Goal: Task Accomplishment & Management: Use online tool/utility

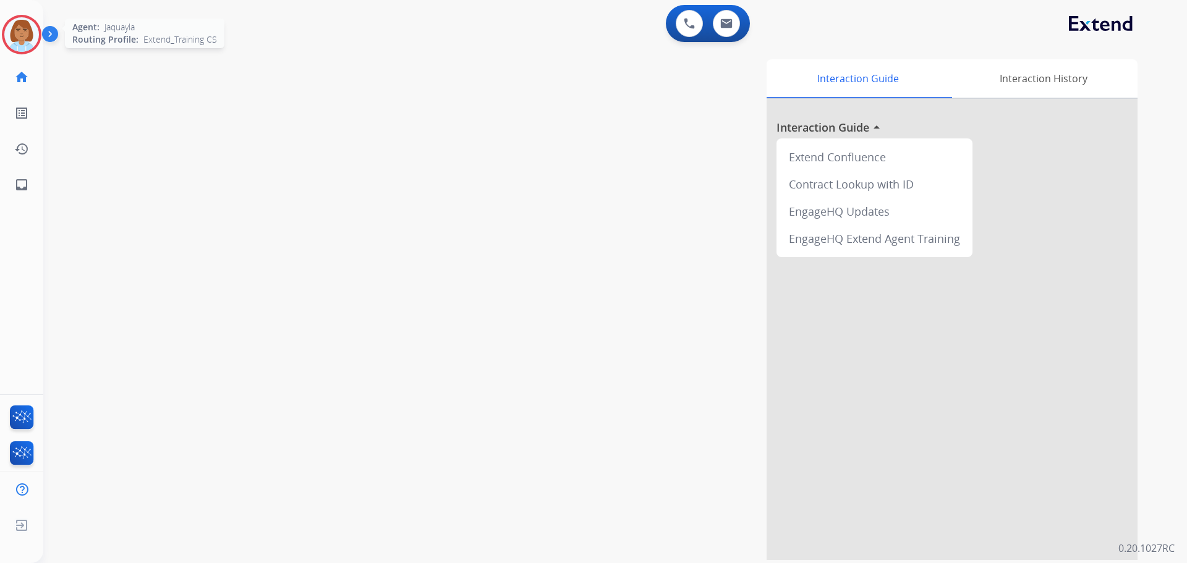
click at [15, 34] on img at bounding box center [21, 34] width 35 height 35
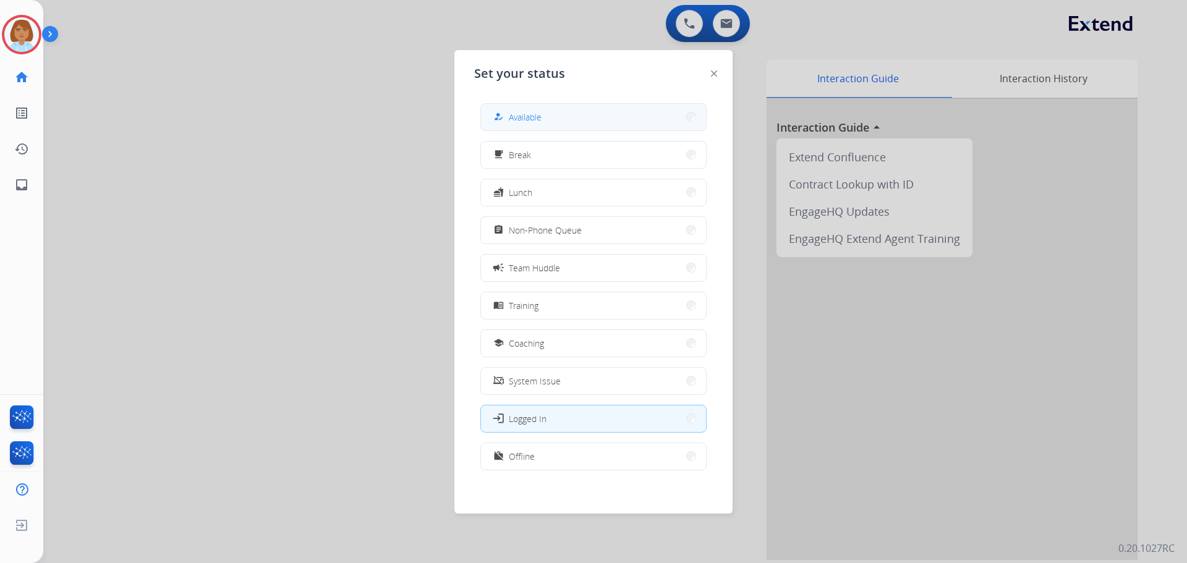
click at [612, 116] on button "how_to_reg Available" at bounding box center [593, 117] width 225 height 27
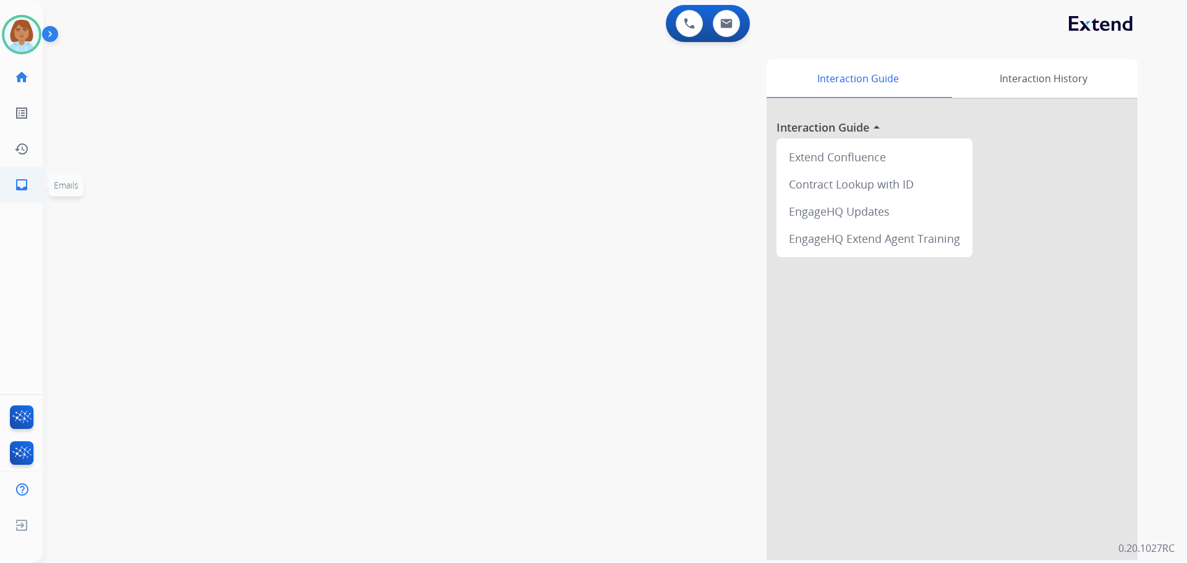
click at [13, 193] on link "inbox Emails" at bounding box center [21, 185] width 35 height 35
select select "**********"
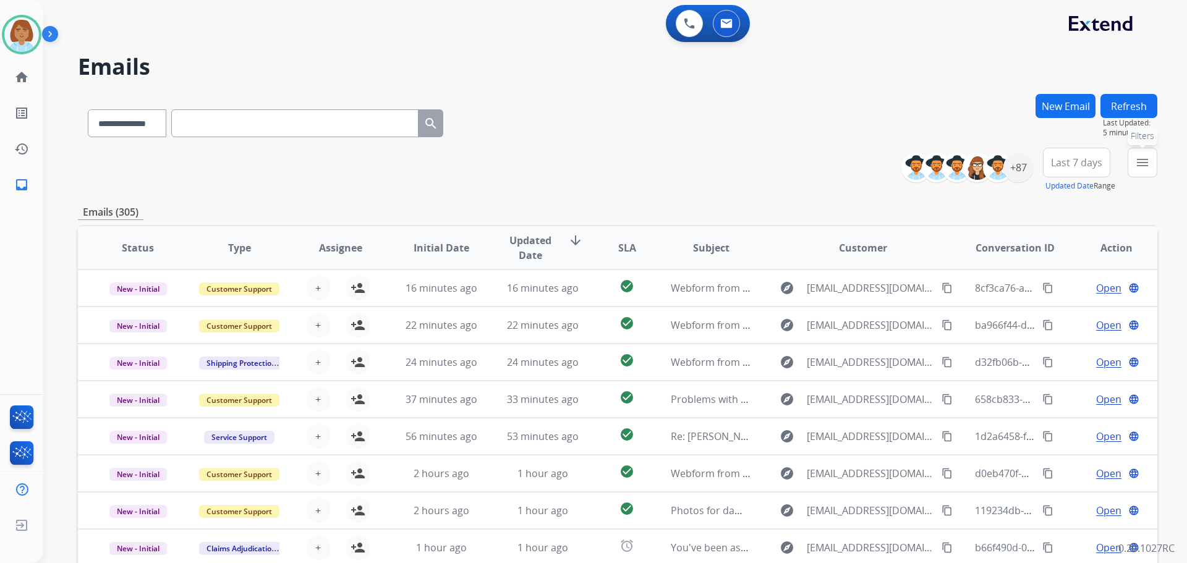
click at [1148, 173] on button "menu Filters" at bounding box center [1143, 163] width 30 height 30
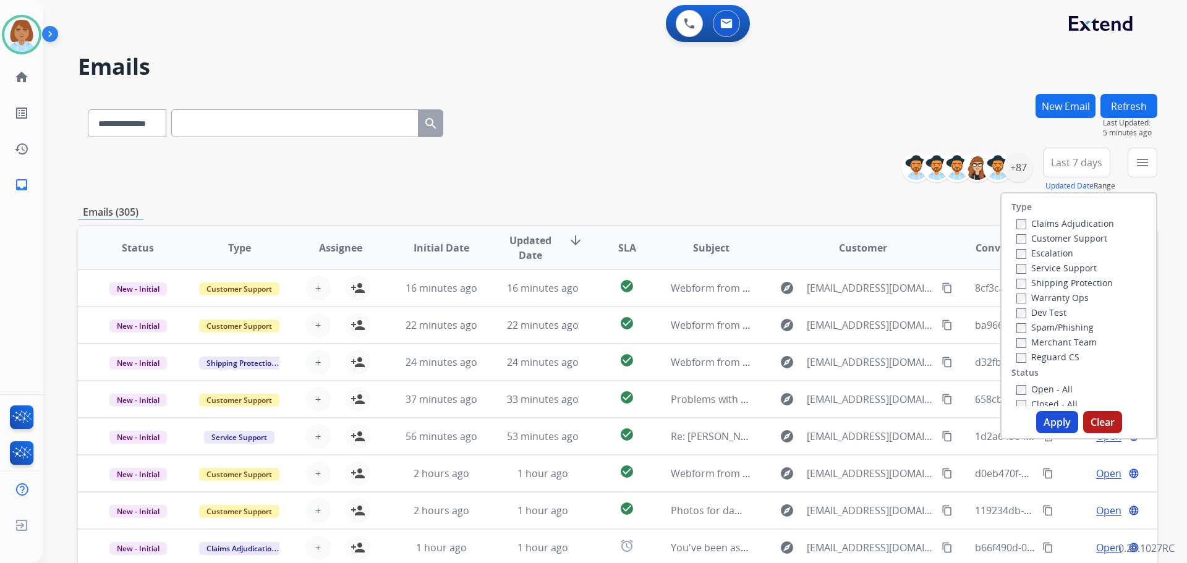
click at [1053, 236] on label "Customer Support" at bounding box center [1062, 239] width 91 height 12
click at [1026, 284] on label "Shipping Protection" at bounding box center [1065, 283] width 96 height 12
click at [1050, 424] on button "Apply" at bounding box center [1057, 422] width 42 height 22
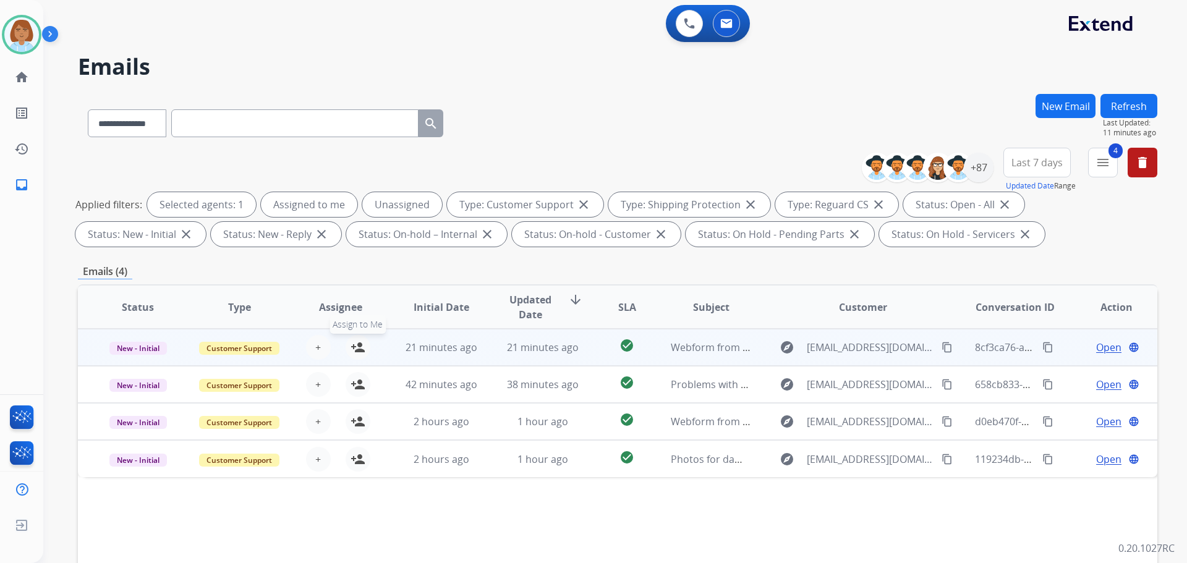
click at [361, 351] on mat-icon "person_add" at bounding box center [358, 347] width 15 height 15
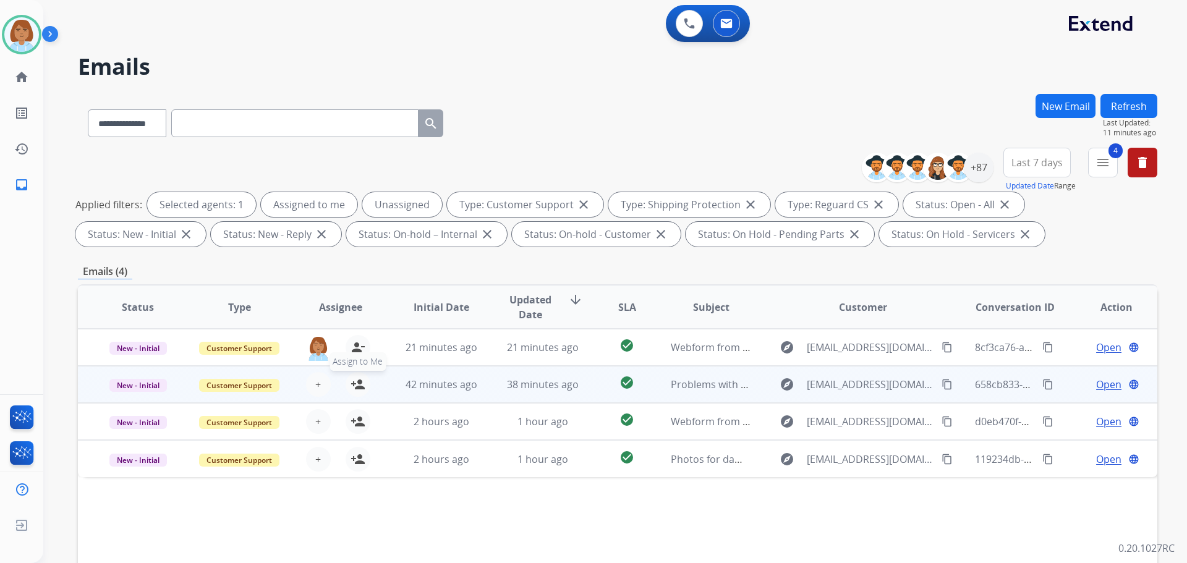
click at [365, 378] on button "person_add Assign to Me" at bounding box center [358, 384] width 25 height 25
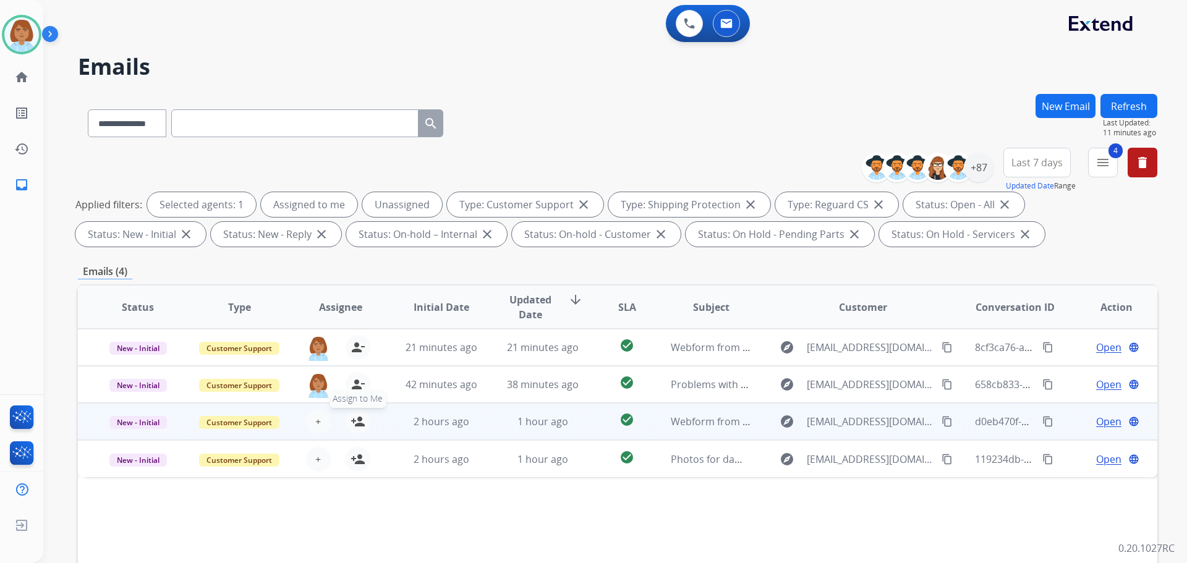
click at [362, 421] on mat-icon "person_add" at bounding box center [358, 421] width 15 height 15
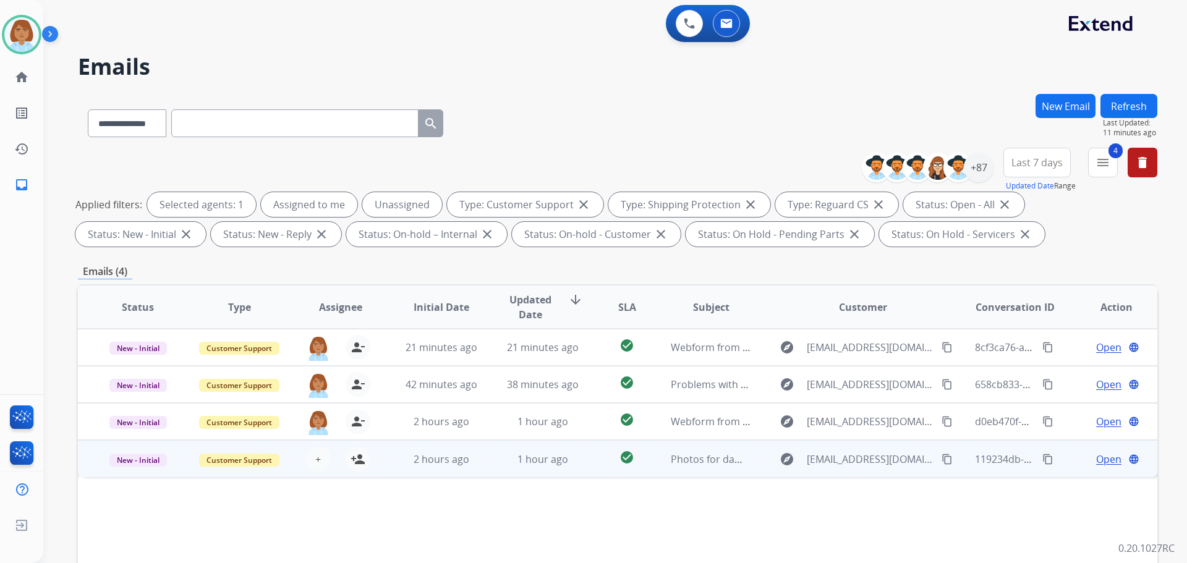
click at [352, 476] on div "+ Select agent person_add Assign to Me" at bounding box center [330, 459] width 101 height 35
click at [359, 461] on mat-icon "person_add" at bounding box center [358, 458] width 15 height 15
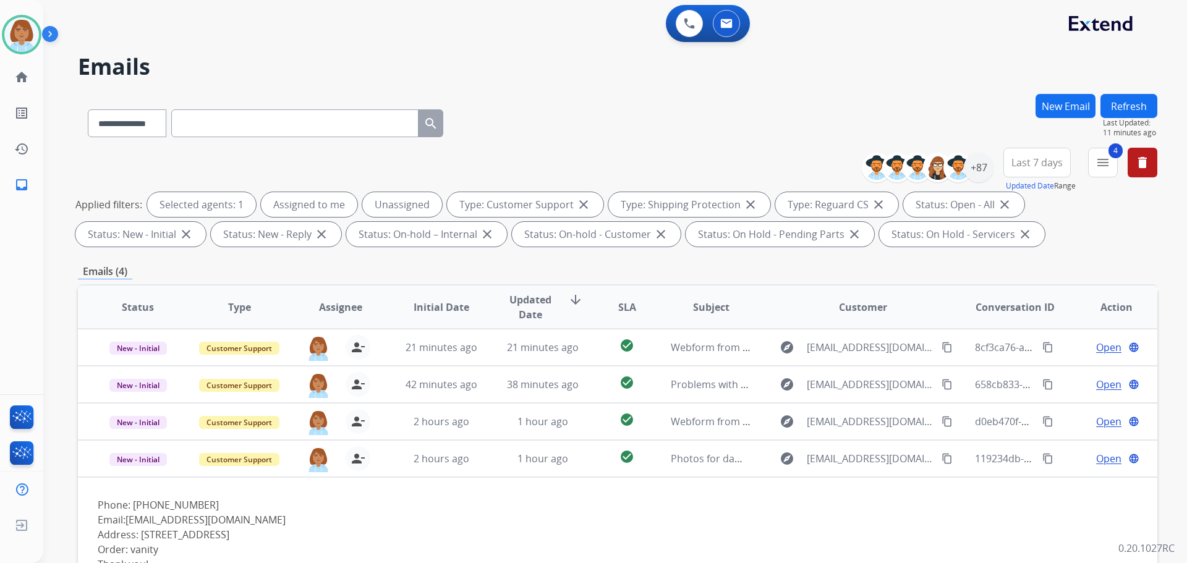
click at [1132, 85] on div "**********" at bounding box center [600, 326] width 1114 height 563
click at [1127, 104] on button "Refresh" at bounding box center [1129, 106] width 57 height 24
click at [979, 178] on div "+87" at bounding box center [979, 168] width 30 height 30
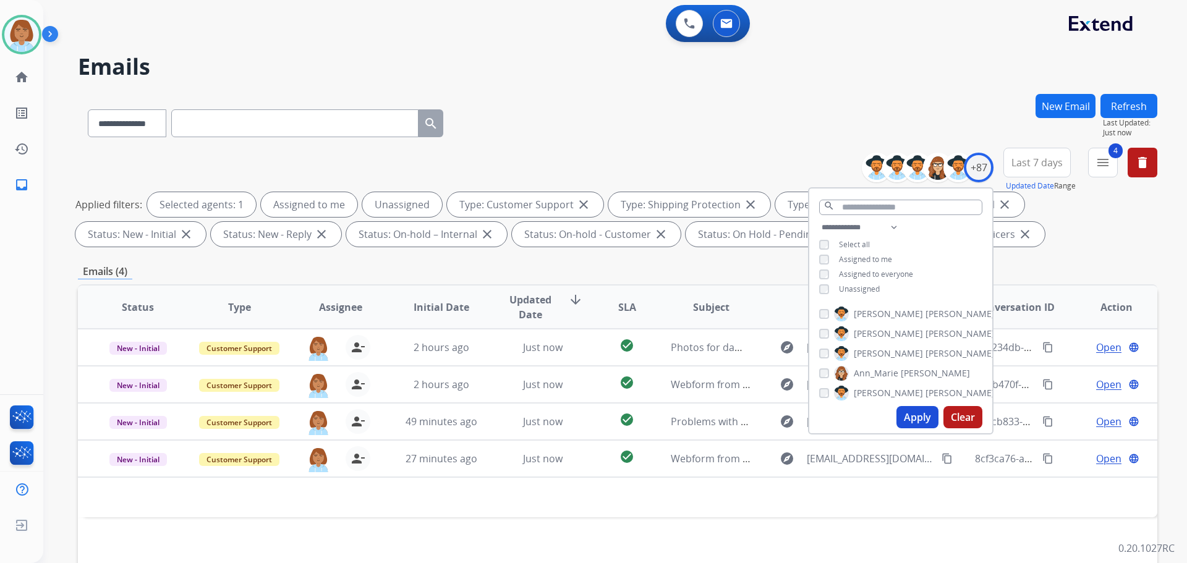
click at [864, 289] on span "Unassigned" at bounding box center [859, 289] width 41 height 11
click at [908, 424] on button "Apply" at bounding box center [918, 417] width 42 height 22
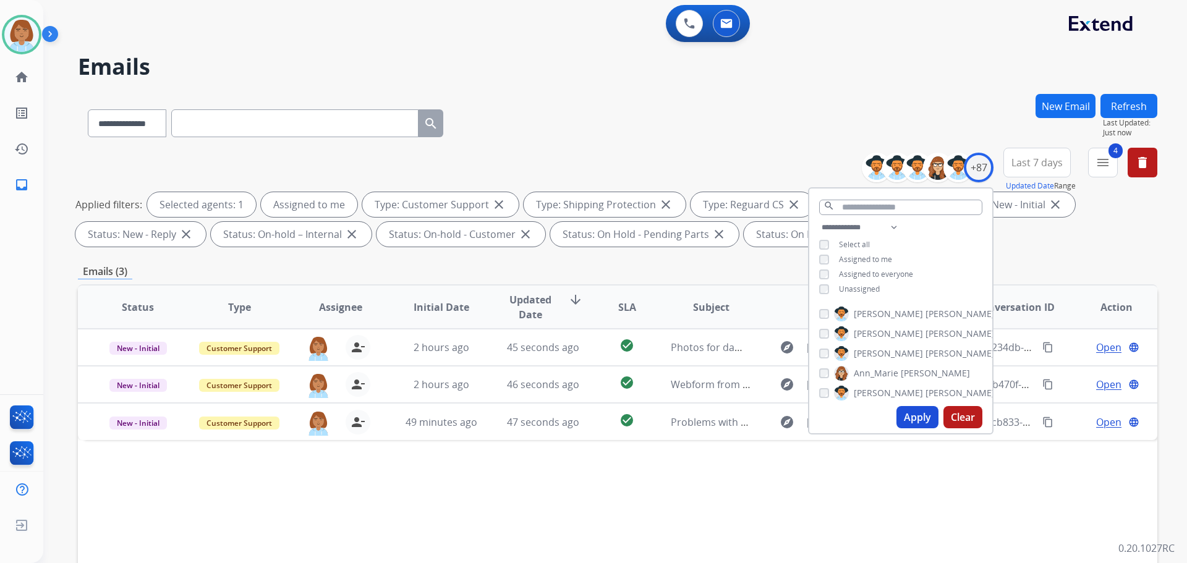
click at [655, 491] on div "Status Type Assignee Initial Date Updated Date arrow_downward SLA Subject Custo…" at bounding box center [618, 491] width 1080 height 414
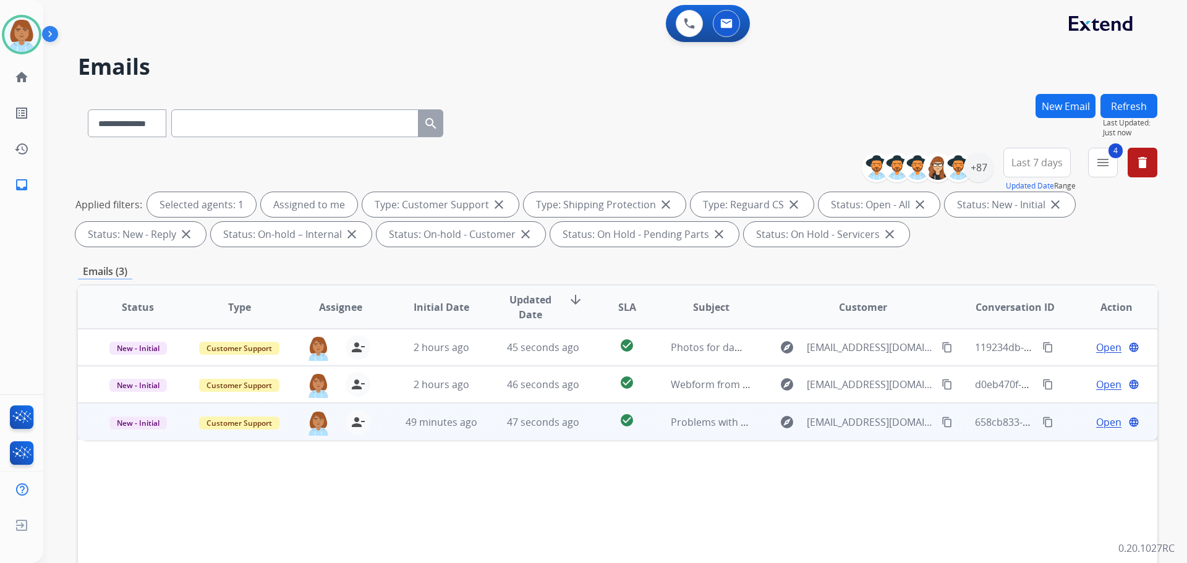
click at [594, 433] on td "check_circle" at bounding box center [617, 421] width 67 height 37
click at [1100, 422] on span "Open" at bounding box center [1108, 421] width 25 height 15
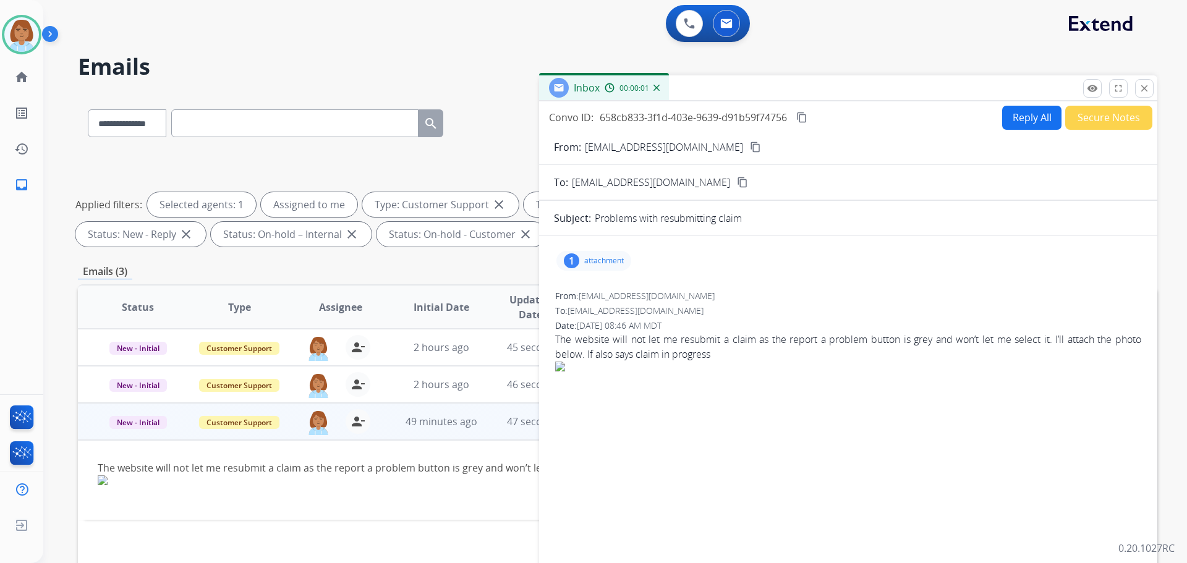
click at [1028, 124] on button "Reply All" at bounding box center [1031, 118] width 59 height 24
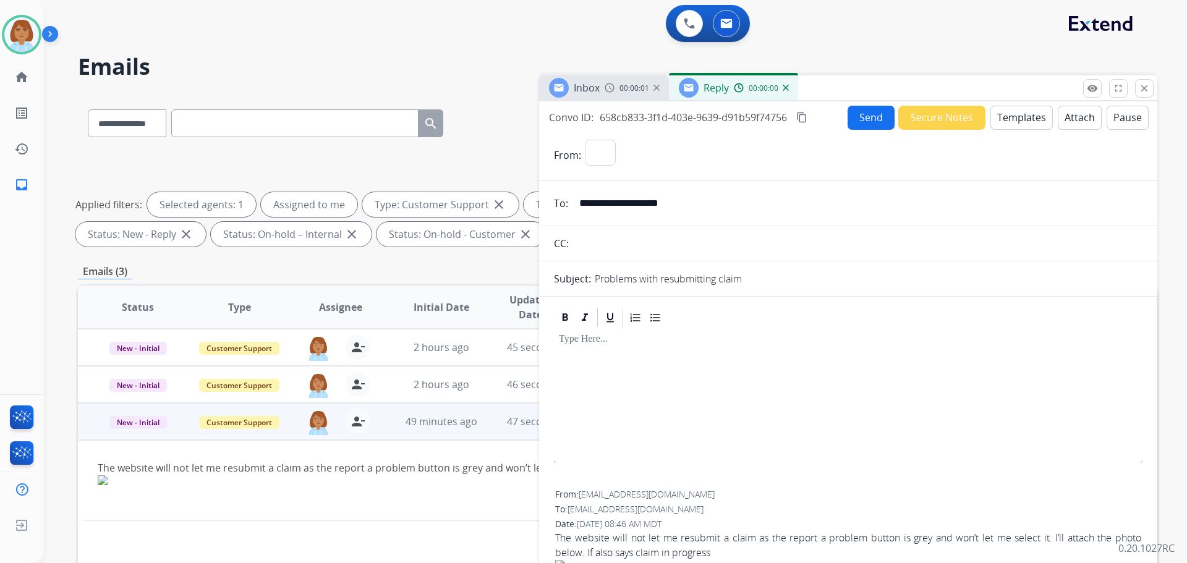
select select "**********"
click at [1021, 120] on button "Templates" at bounding box center [1022, 118] width 62 height 24
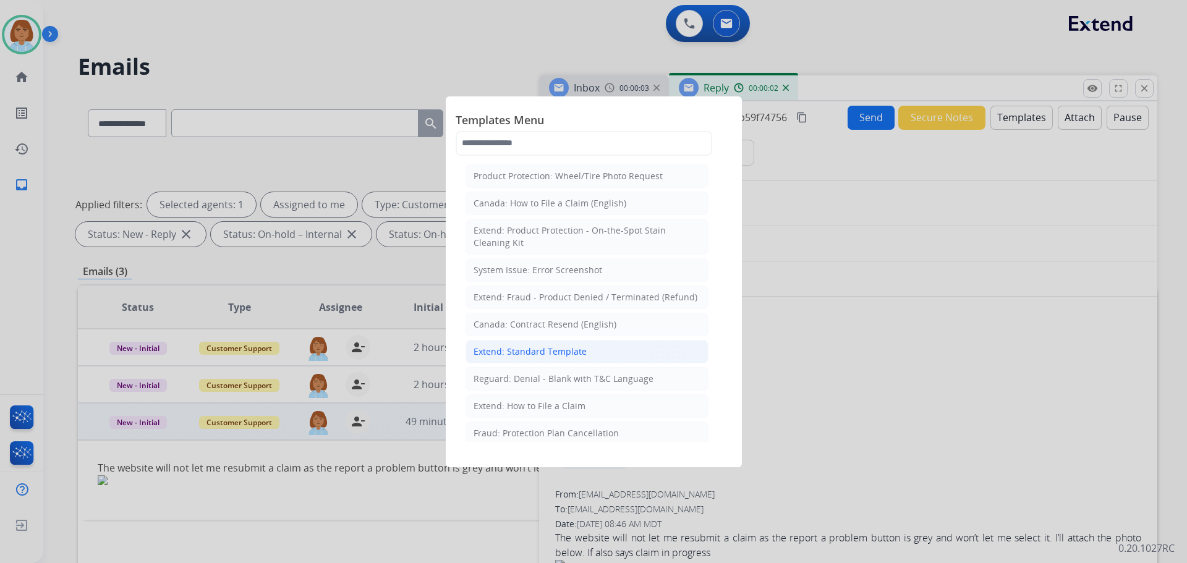
click at [586, 343] on li "Extend: Standard Template" at bounding box center [587, 351] width 243 height 23
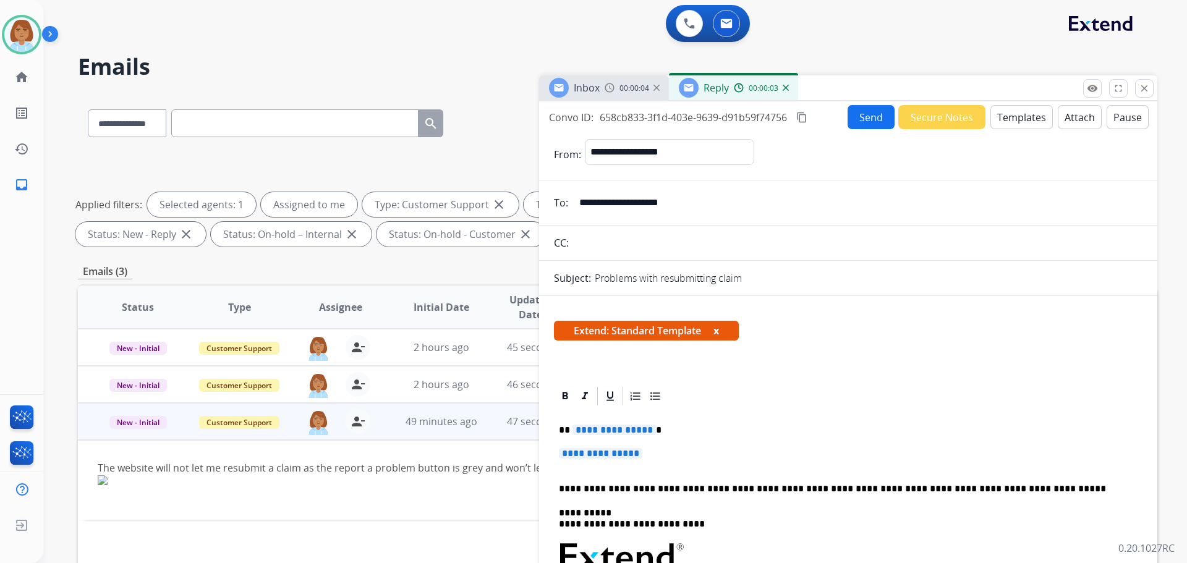
drag, startPoint x: 670, startPoint y: 462, endPoint x: 533, endPoint y: 429, distance: 141.1
click at [533, 429] on div "**********" at bounding box center [618, 428] width 1080 height 669
drag, startPoint x: 655, startPoint y: 454, endPoint x: 744, endPoint y: 395, distance: 106.2
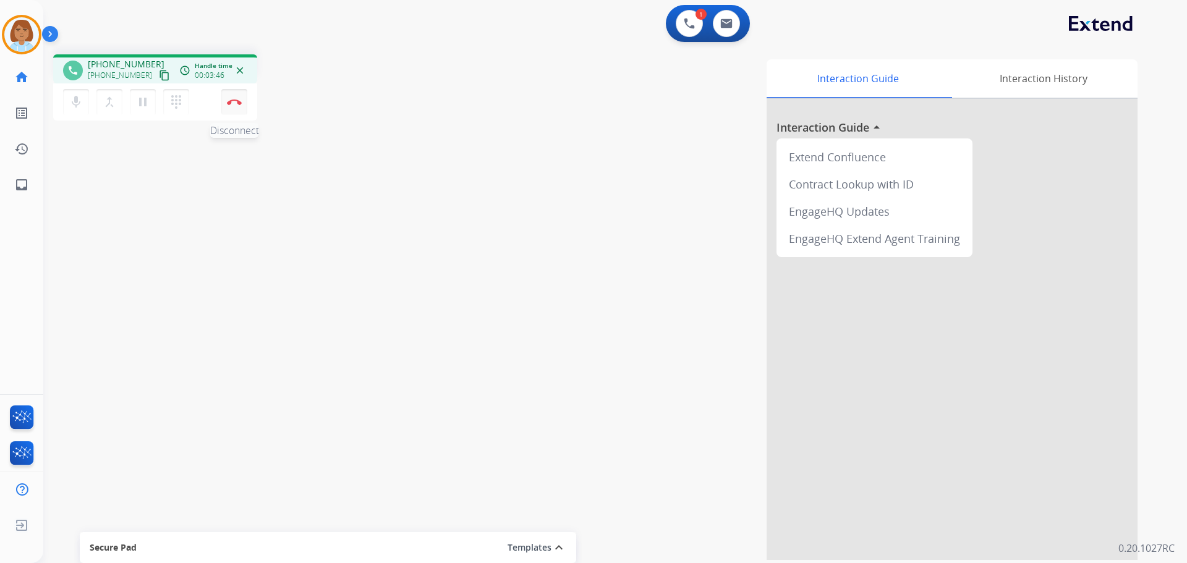
click at [236, 105] on button "Disconnect" at bounding box center [234, 102] width 26 height 26
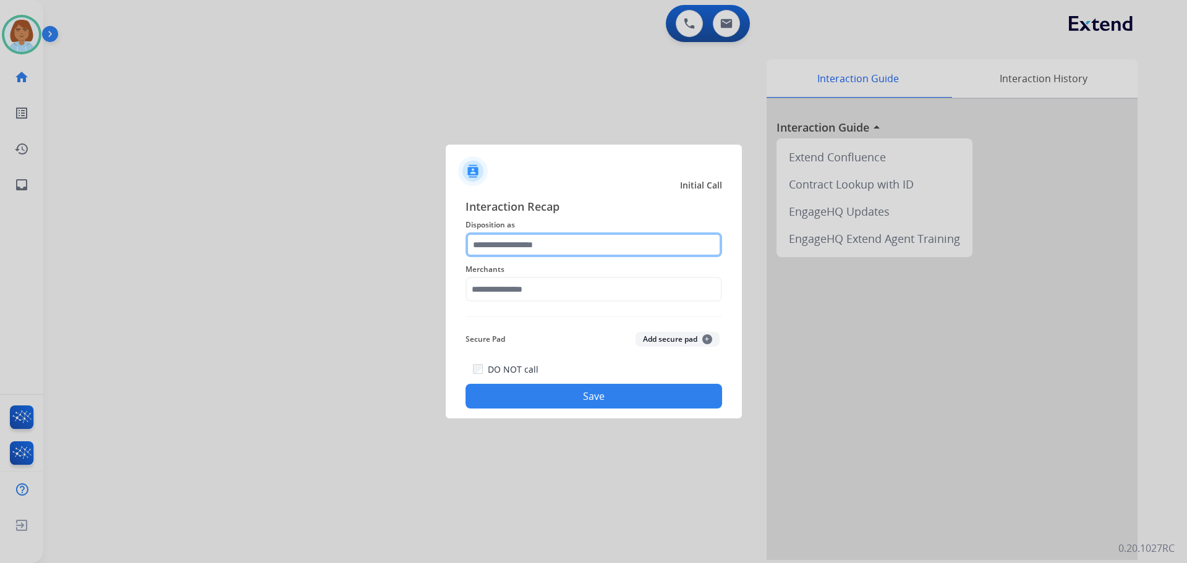
click at [491, 249] on input "text" at bounding box center [594, 245] width 257 height 25
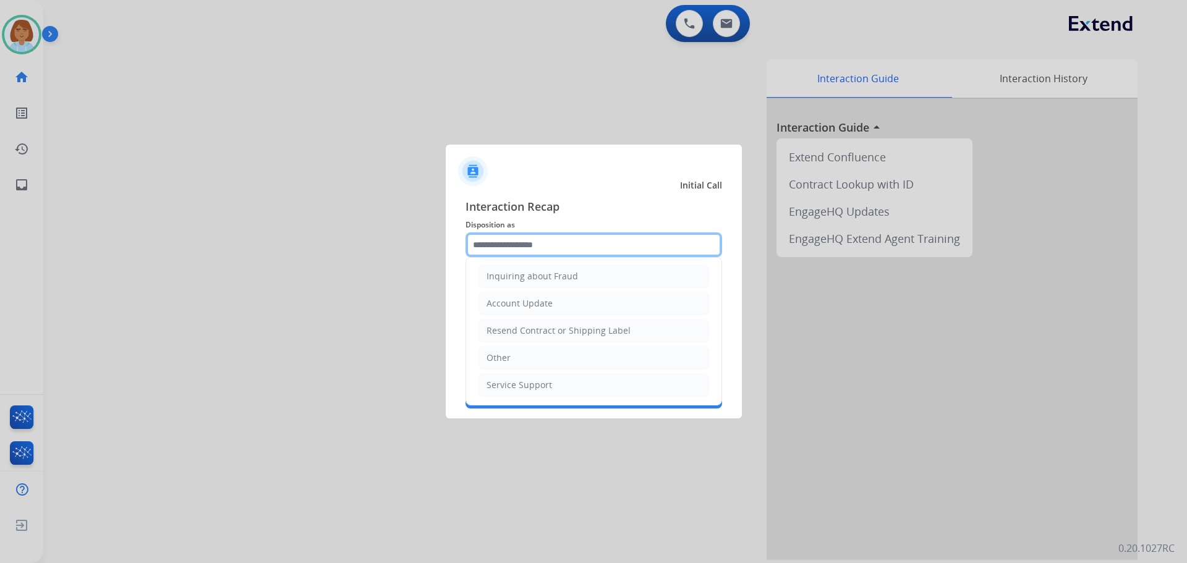
scroll to position [193, 0]
click at [513, 354] on li "Other" at bounding box center [594, 357] width 231 height 23
type input "*****"
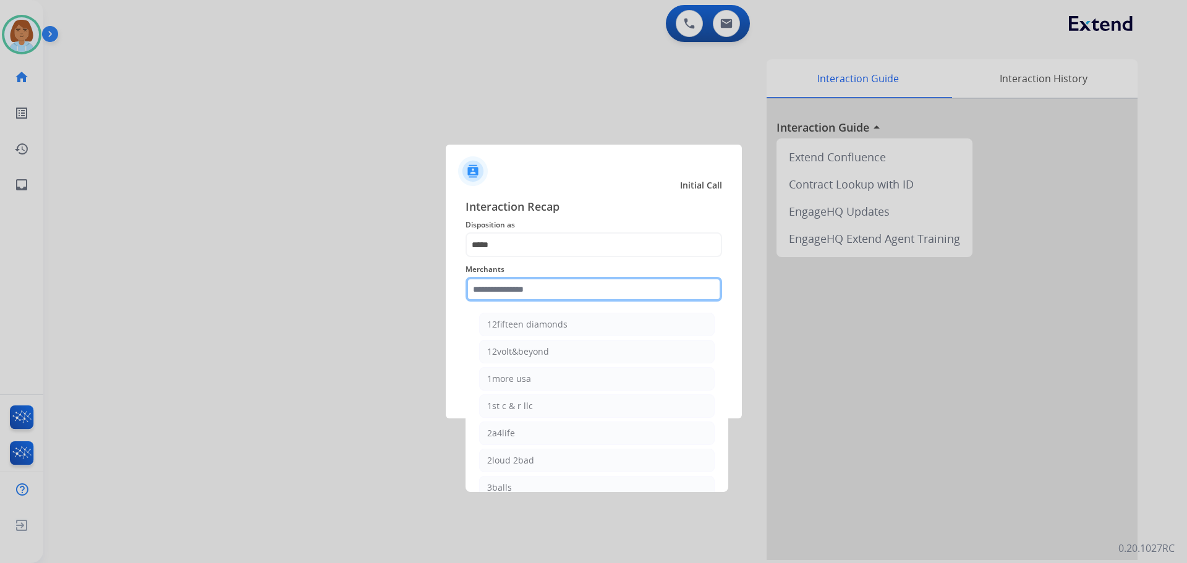
paste input "**********"
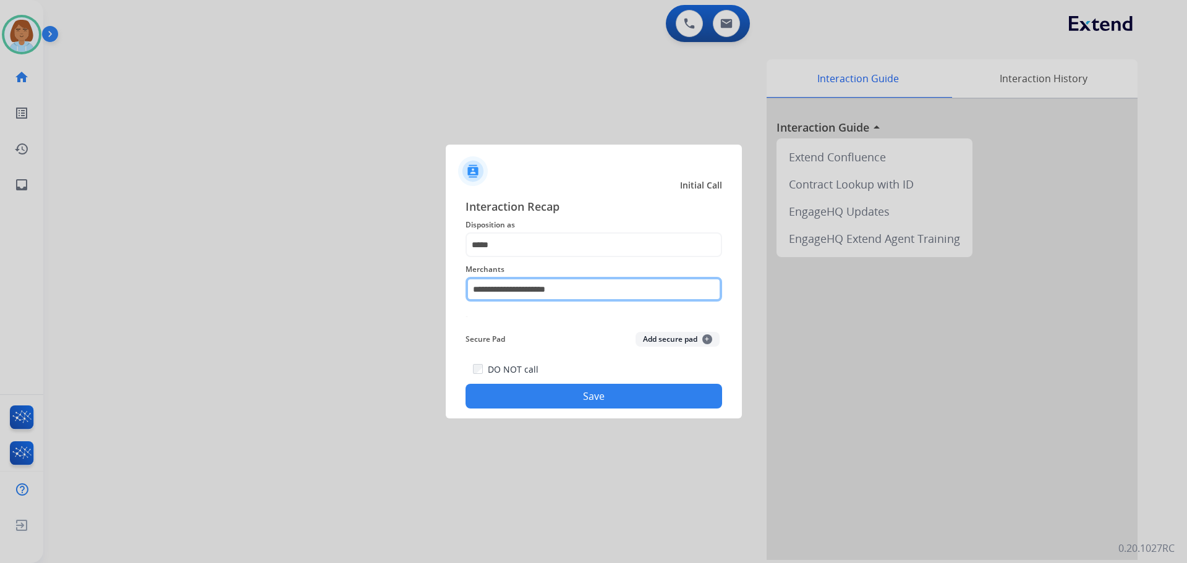
click at [520, 288] on input "**********" at bounding box center [594, 289] width 257 height 25
drag, startPoint x: 586, startPoint y: 289, endPoint x: 433, endPoint y: 295, distance: 153.5
click at [0, 294] on app-contact-recap-modal "**********" at bounding box center [0, 281] width 0 height 563
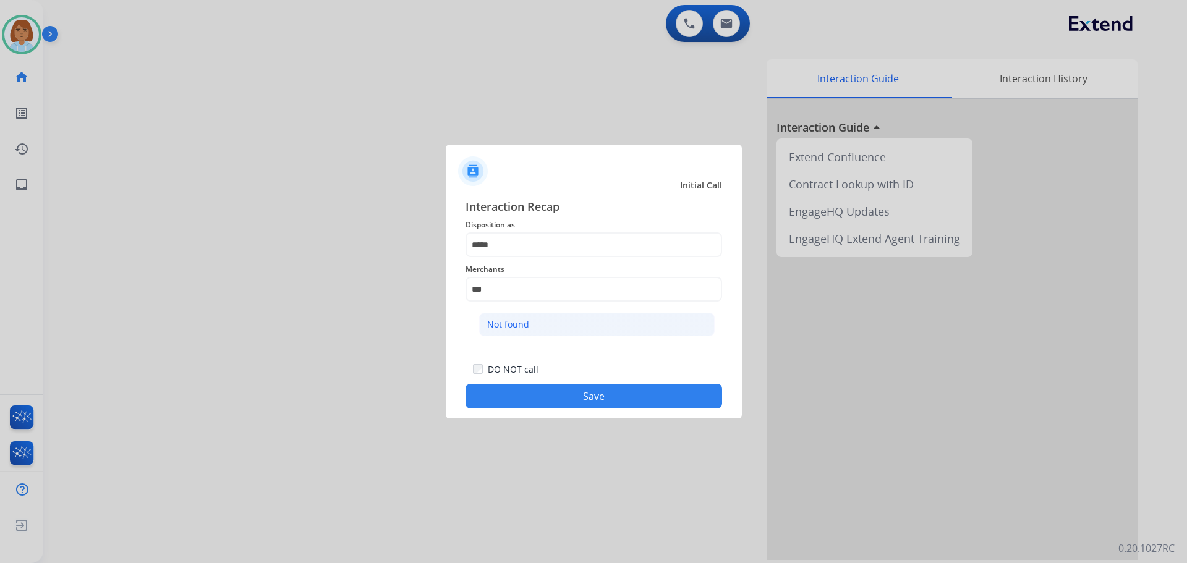
click at [557, 318] on li "Not found" at bounding box center [597, 324] width 236 height 23
type input "*********"
click at [569, 377] on div "DO NOT call Save" at bounding box center [594, 385] width 257 height 47
click at [578, 389] on button "Save" at bounding box center [594, 396] width 257 height 25
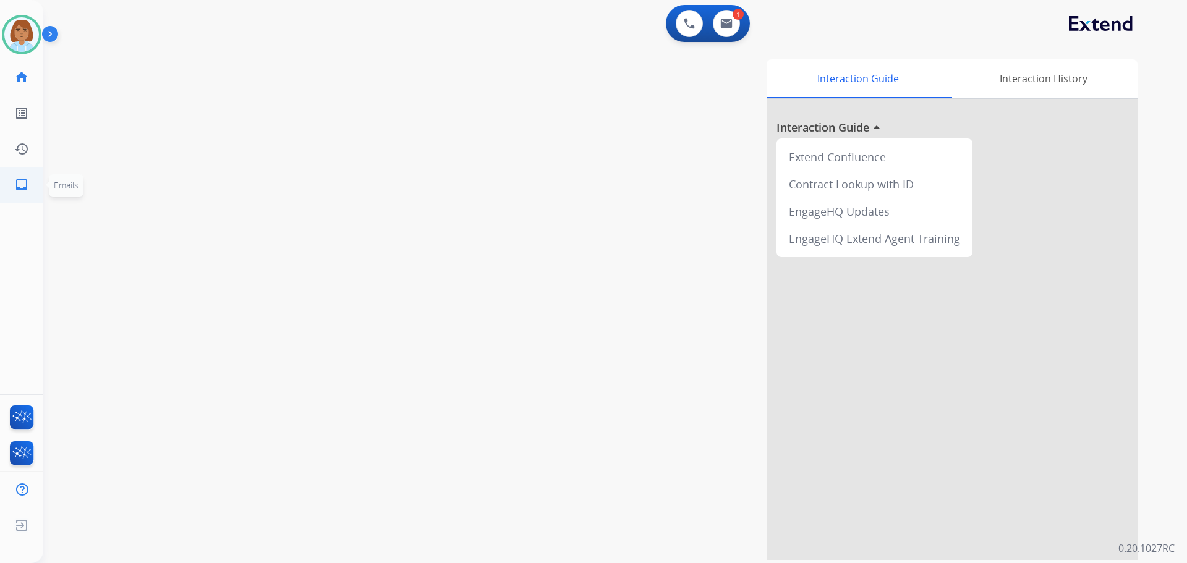
click at [28, 199] on link "inbox Emails" at bounding box center [21, 185] width 35 height 35
select select "**********"
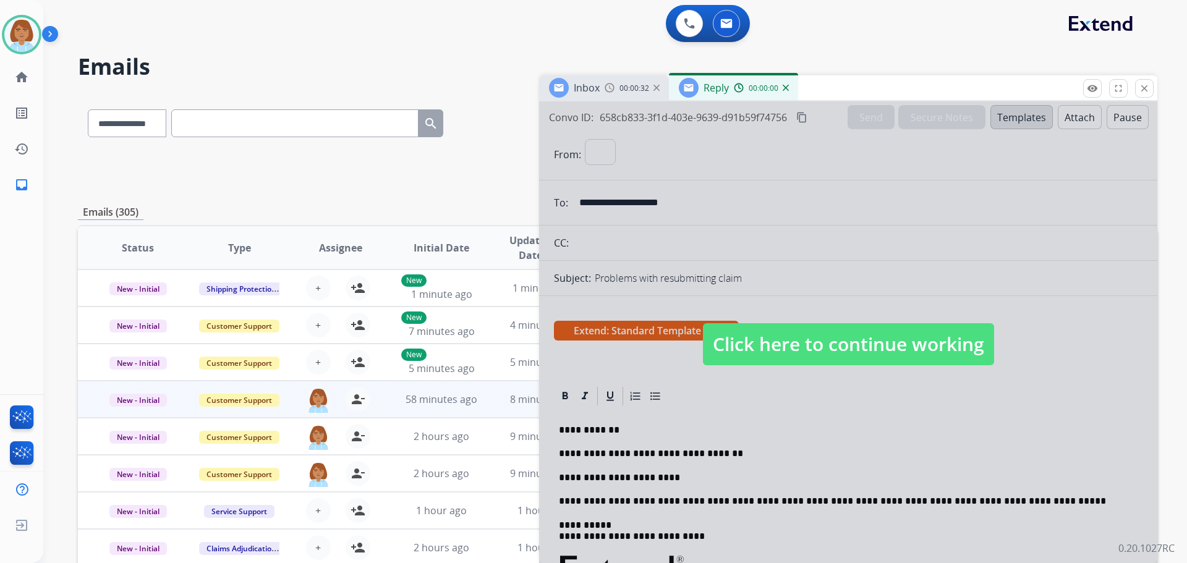
select select "**********"
click at [827, 328] on span "Click here to continue working" at bounding box center [848, 344] width 291 height 42
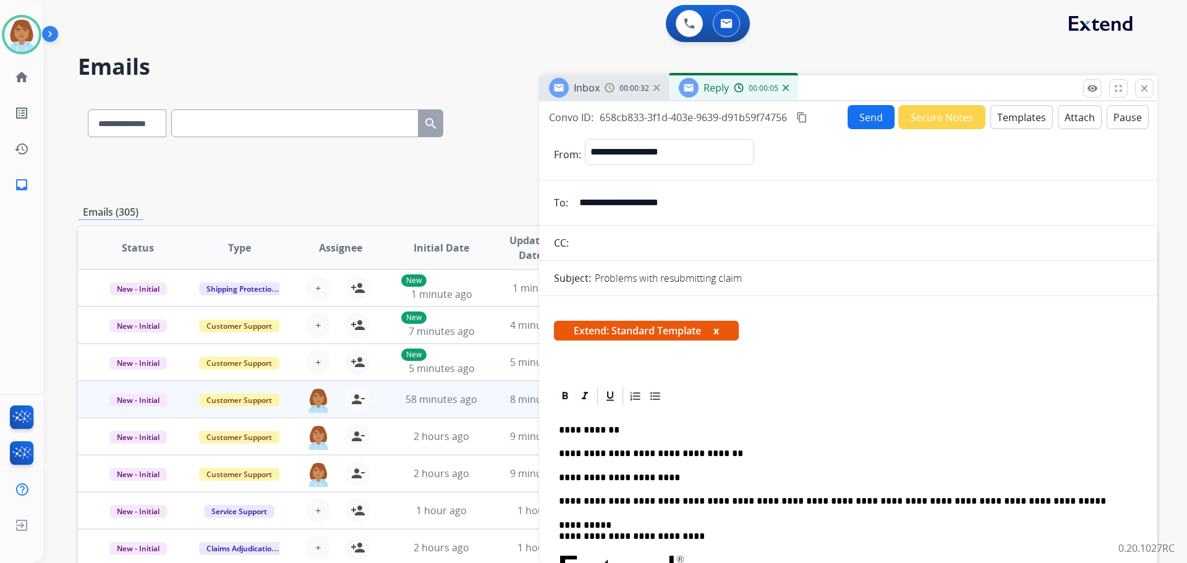
click at [672, 483] on p "**********" at bounding box center [843, 477] width 569 height 11
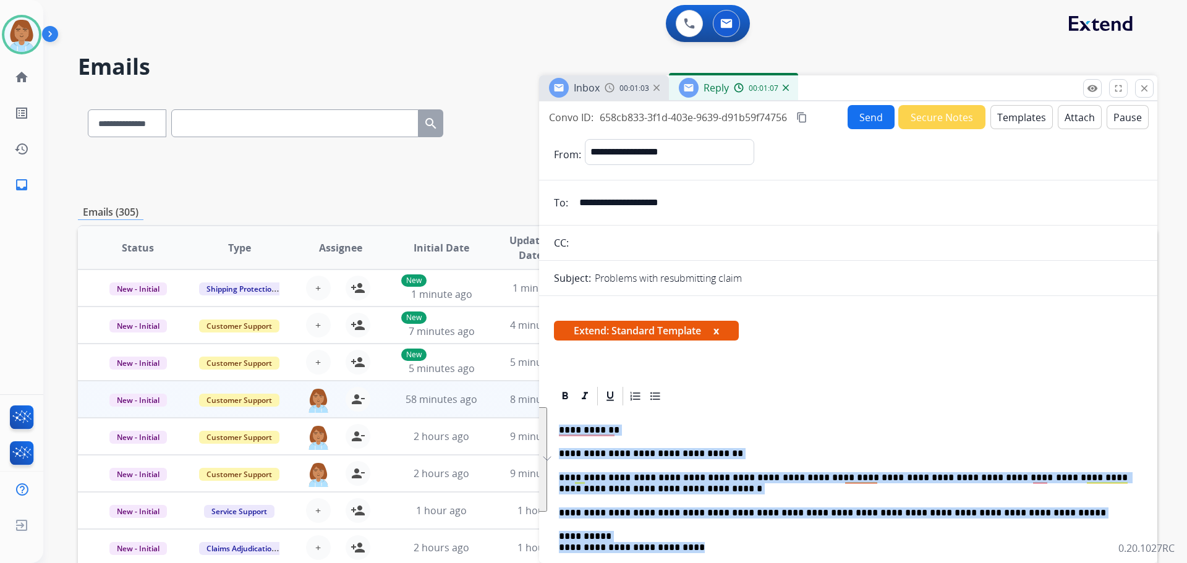
drag, startPoint x: 694, startPoint y: 550, endPoint x: 544, endPoint y: 428, distance: 193.4
copy div "**********"
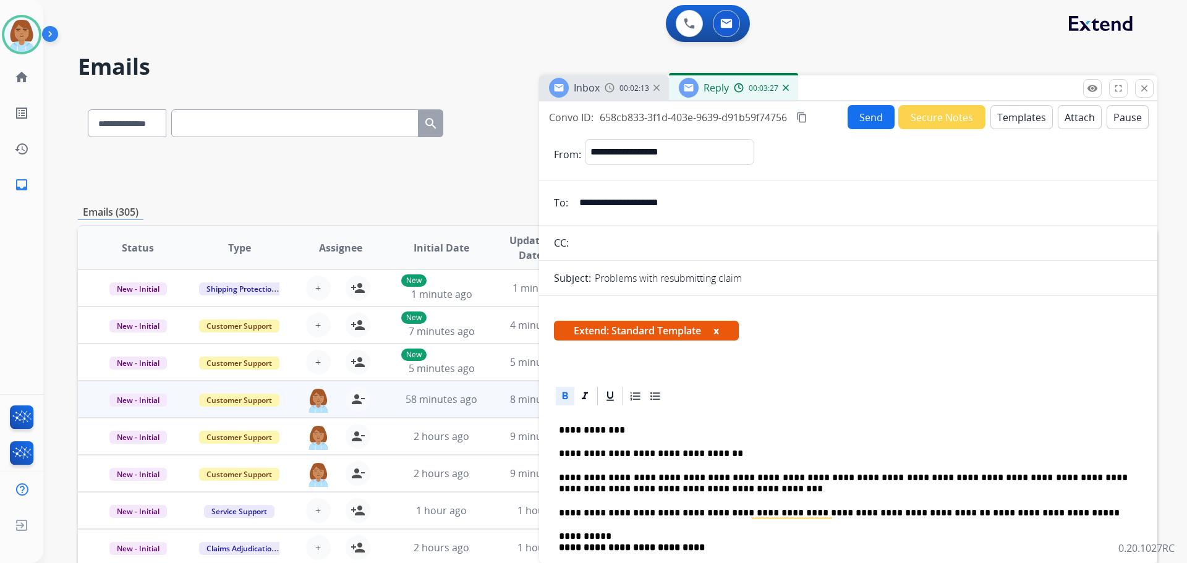
click at [857, 116] on button "Send" at bounding box center [871, 117] width 47 height 24
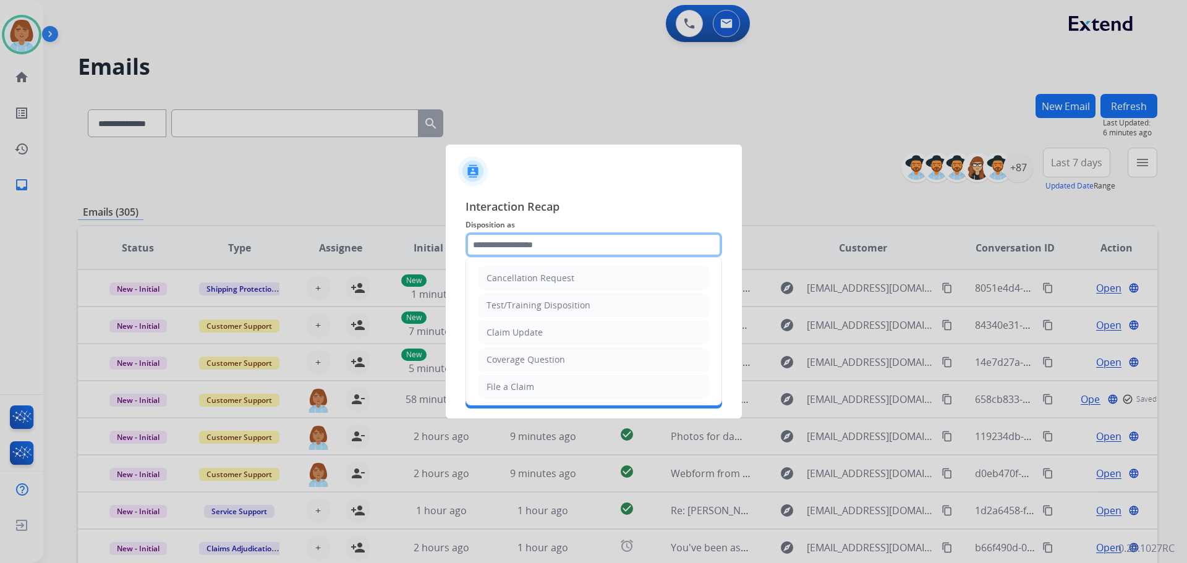
click at [598, 244] on input "text" at bounding box center [594, 245] width 257 height 25
click at [517, 399] on li "File a Claim" at bounding box center [594, 386] width 231 height 23
type input "**********"
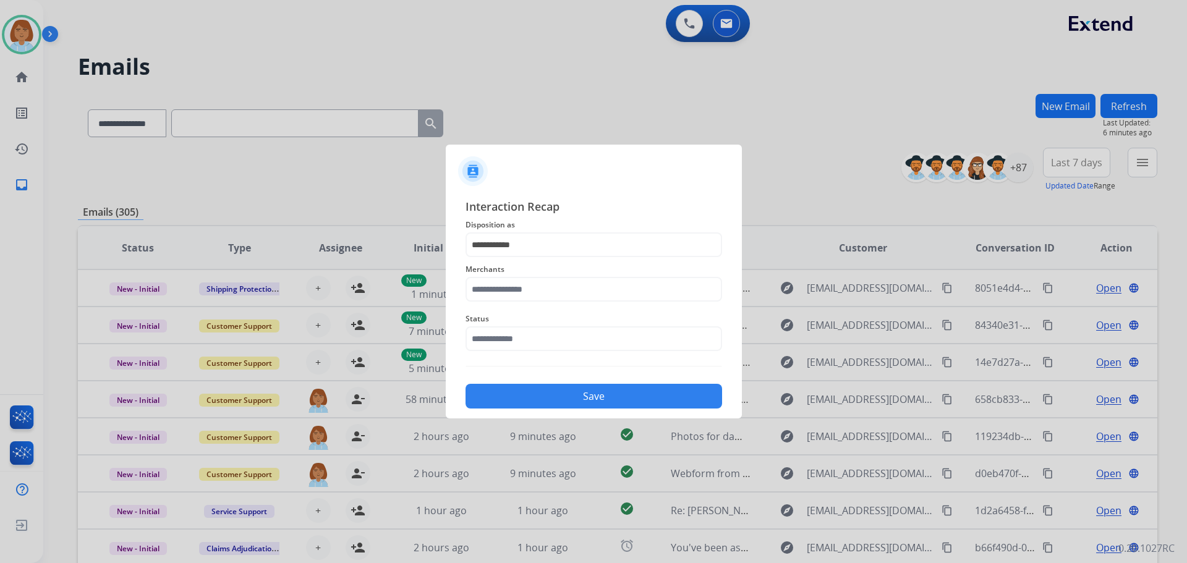
click at [549, 273] on span "Merchants" at bounding box center [594, 269] width 257 height 15
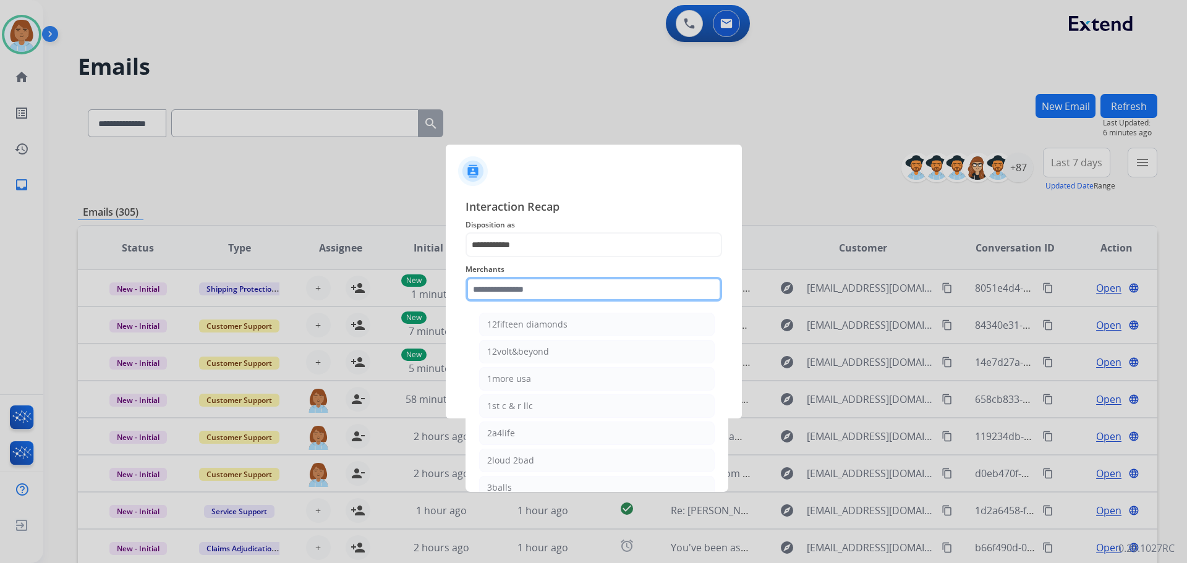
click at [537, 301] on input "text" at bounding box center [594, 289] width 257 height 25
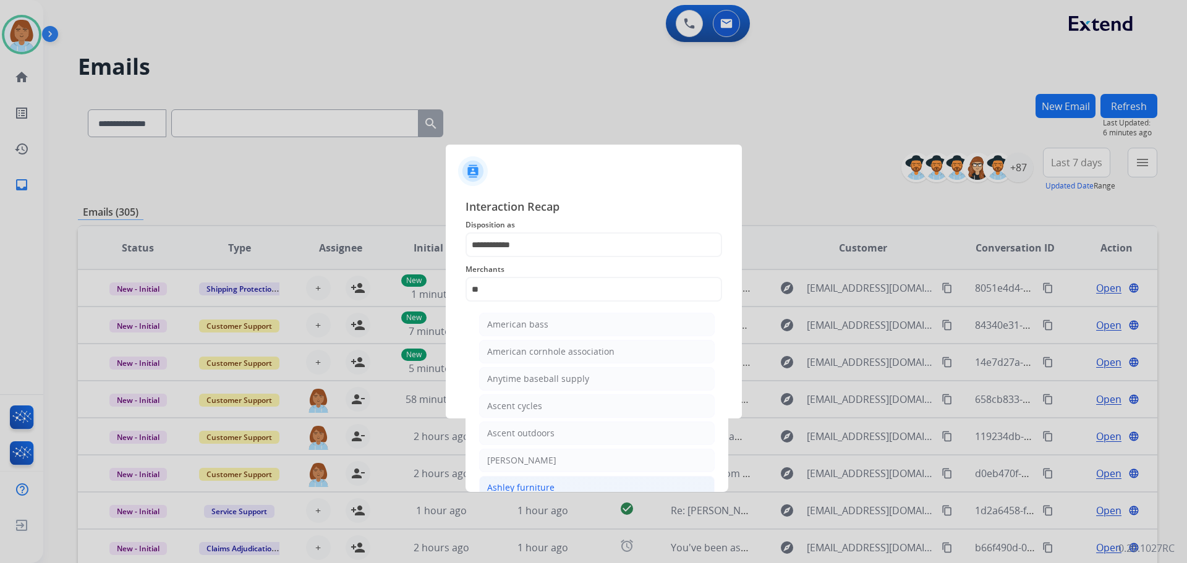
click at [592, 487] on li "Ashley furniture" at bounding box center [597, 487] width 236 height 23
type input "**********"
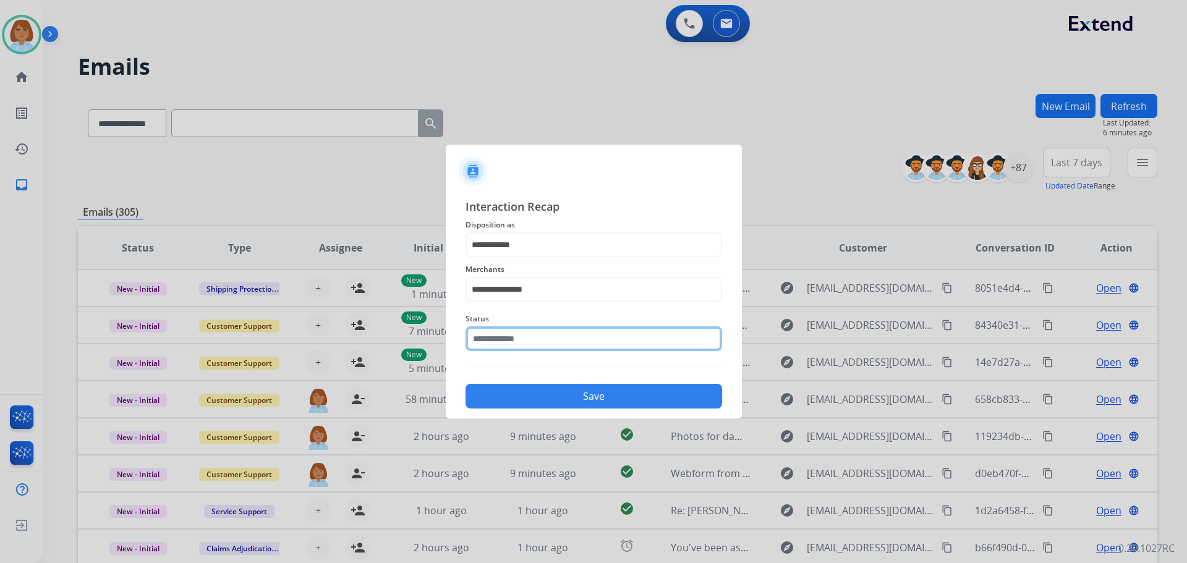
click at [502, 333] on input "text" at bounding box center [594, 339] width 257 height 25
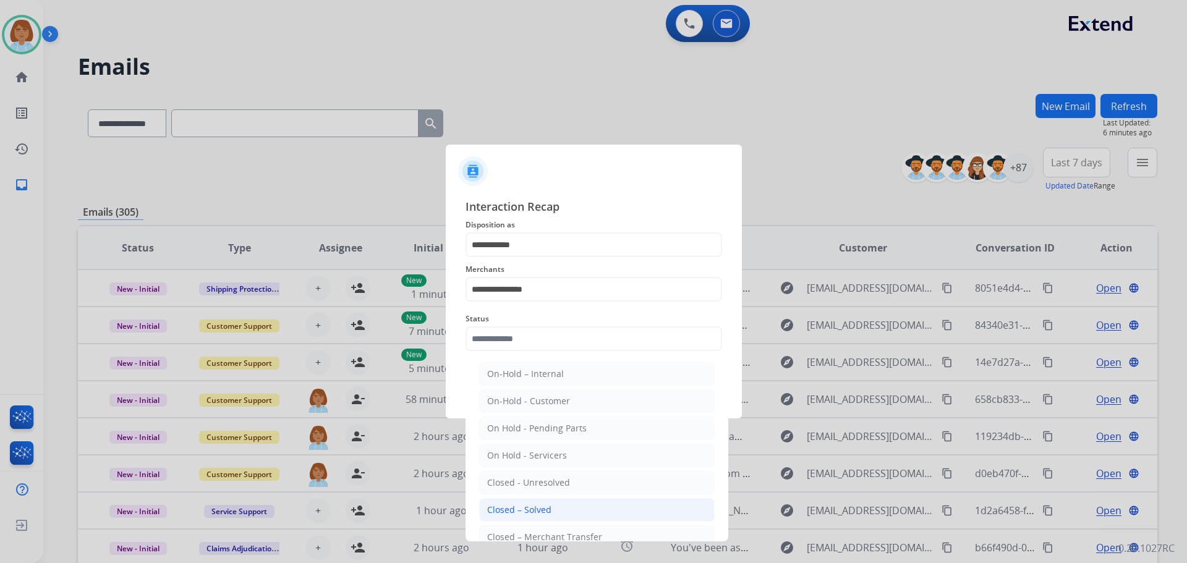
click at [536, 503] on li "Closed – Solved" at bounding box center [597, 509] width 236 height 23
type input "**********"
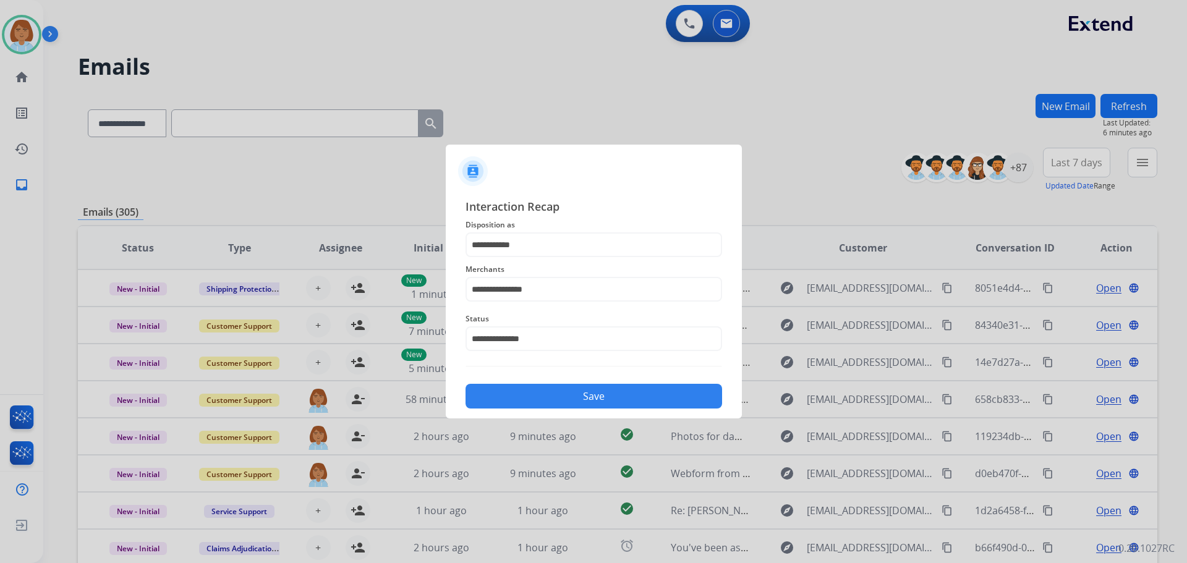
click at [608, 399] on button "Save" at bounding box center [594, 396] width 257 height 25
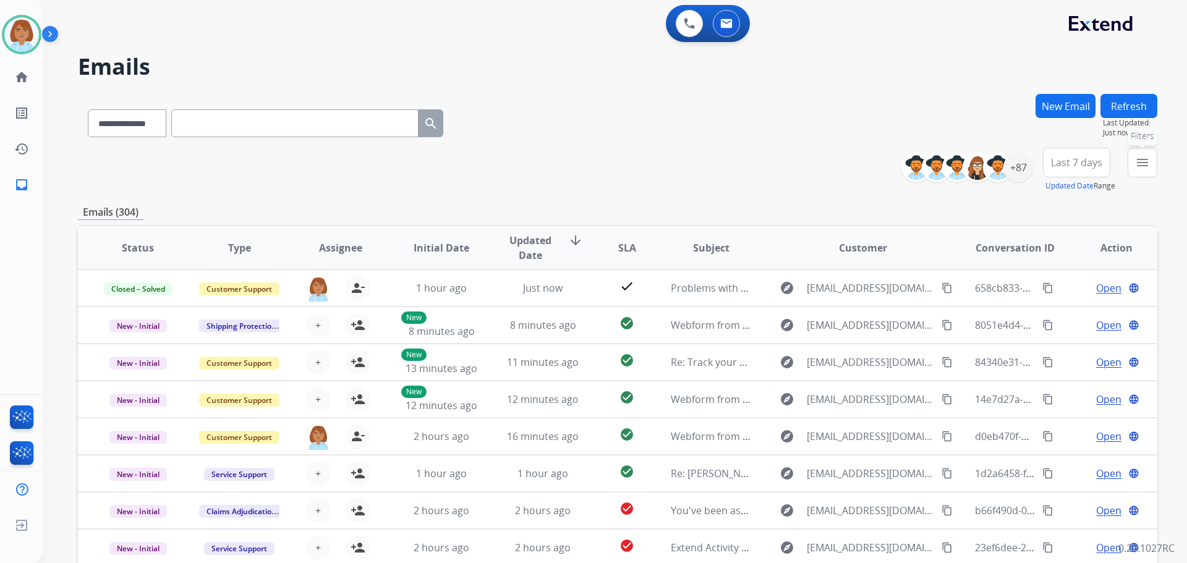
click at [1148, 170] on button "menu Filters" at bounding box center [1143, 163] width 30 height 30
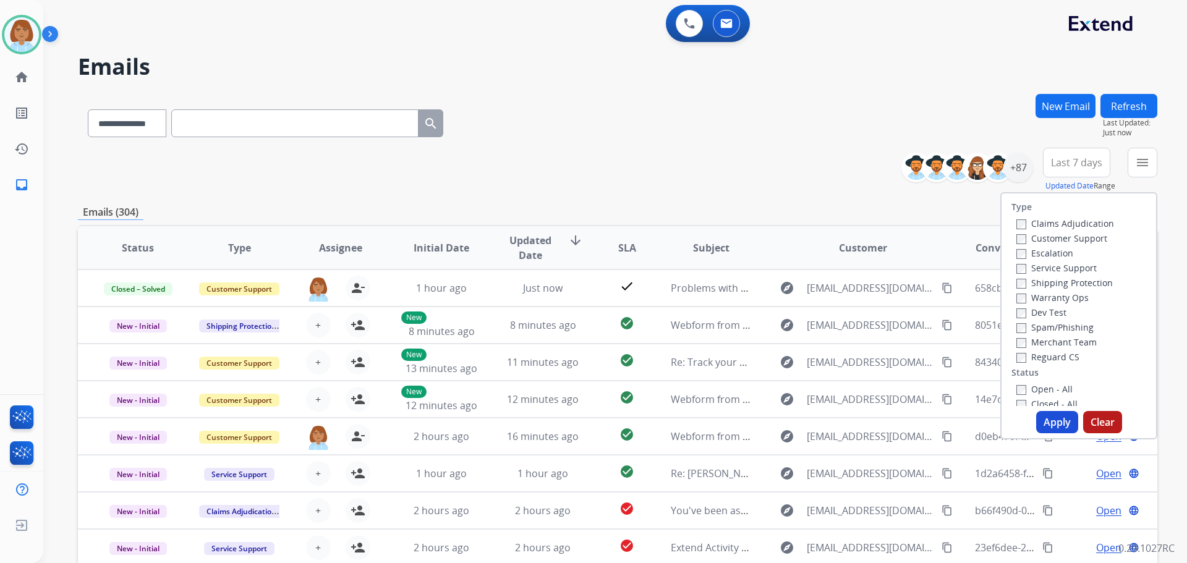
click at [1062, 234] on label "Customer Support" at bounding box center [1062, 239] width 91 height 12
click at [1044, 283] on label "Shipping Protection" at bounding box center [1065, 283] width 96 height 12
click at [1018, 355] on label "Reguard CS" at bounding box center [1048, 357] width 63 height 12
click at [1023, 398] on label "Closed - All" at bounding box center [1047, 404] width 61 height 12
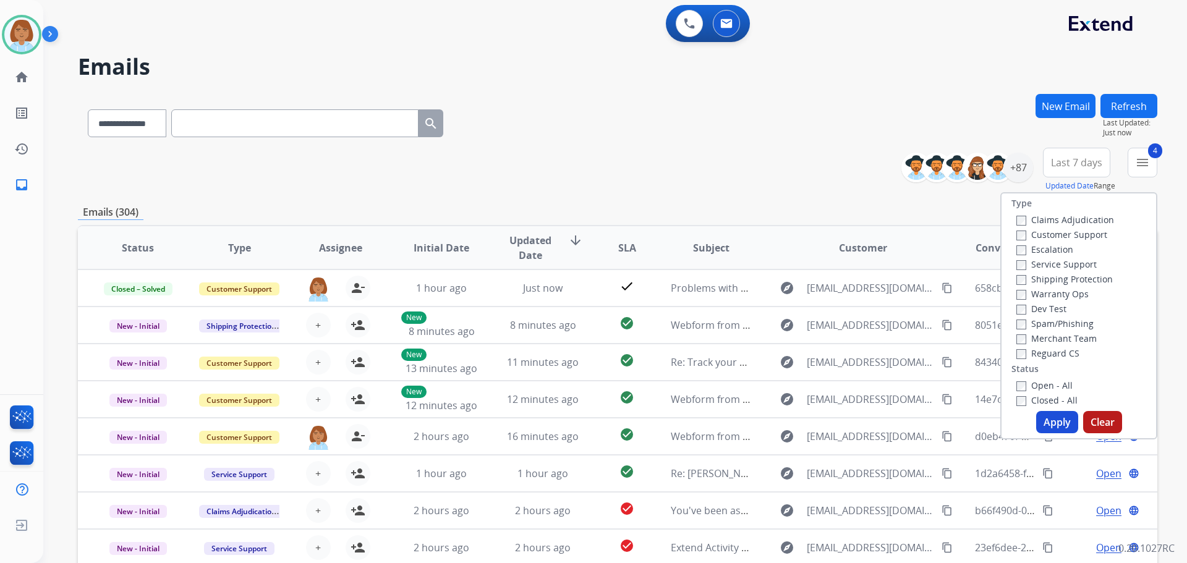
click at [1042, 414] on button "Apply" at bounding box center [1057, 422] width 42 height 22
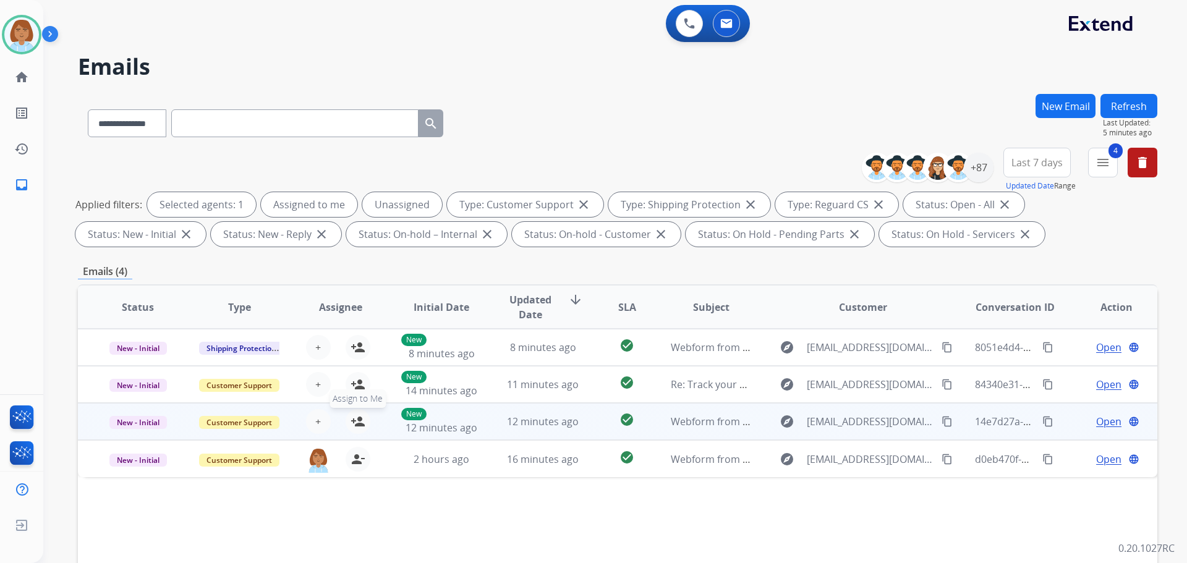
click at [352, 425] on mat-icon "person_add" at bounding box center [358, 421] width 15 height 15
click at [353, 391] on span "Unassign to Me" at bounding box center [358, 399] width 67 height 19
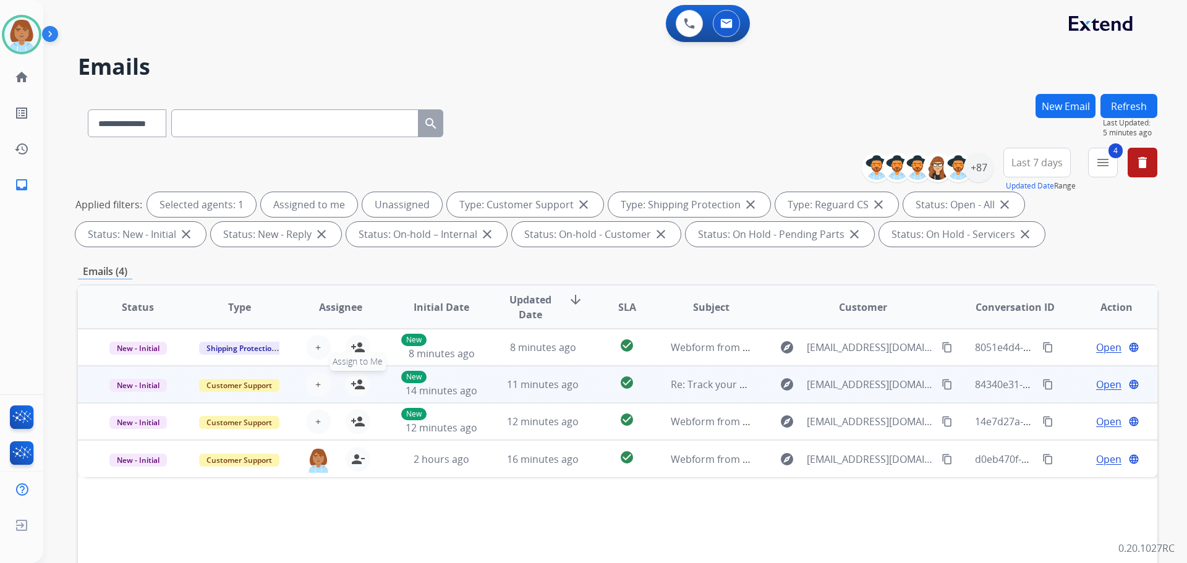
click at [361, 377] on button "person_add Assign to Me" at bounding box center [358, 384] width 25 height 25
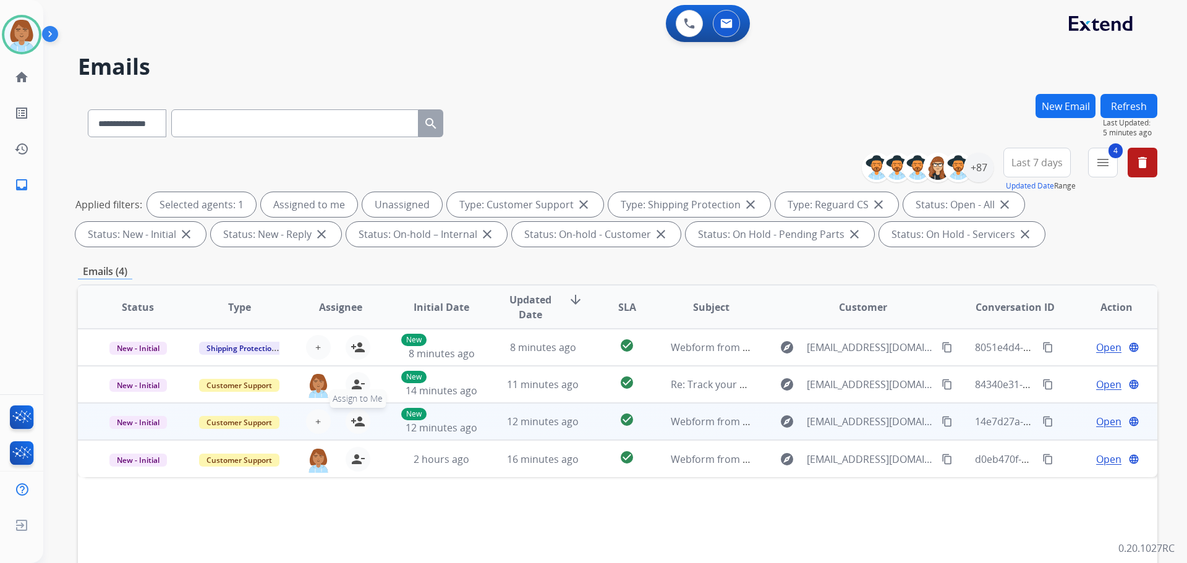
click at [357, 422] on mat-icon "person_add" at bounding box center [358, 421] width 15 height 15
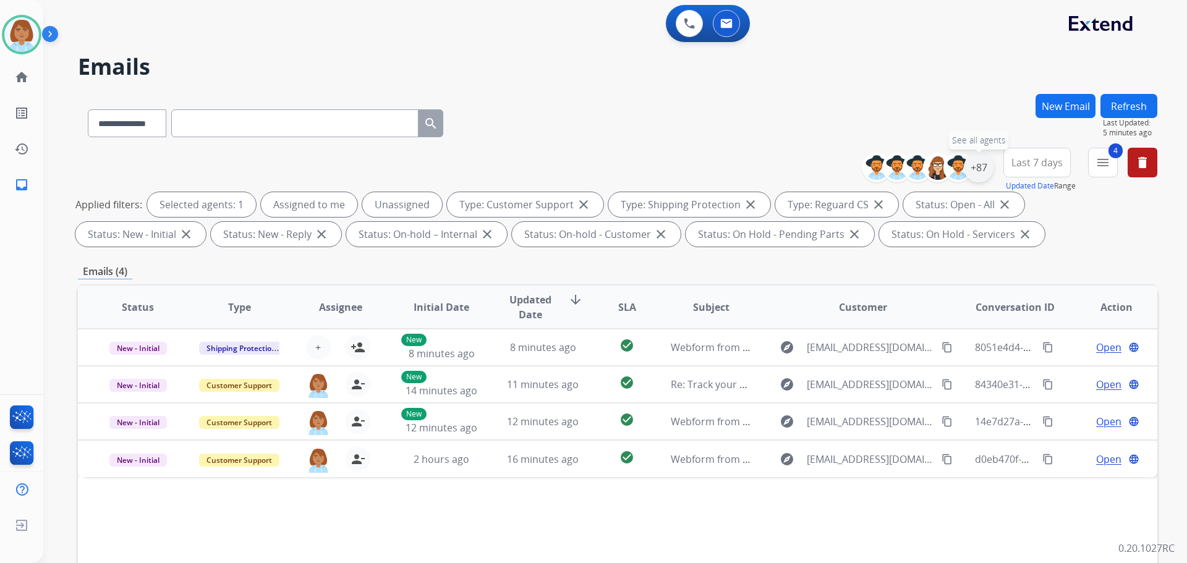
click at [983, 172] on div "+87" at bounding box center [979, 168] width 30 height 30
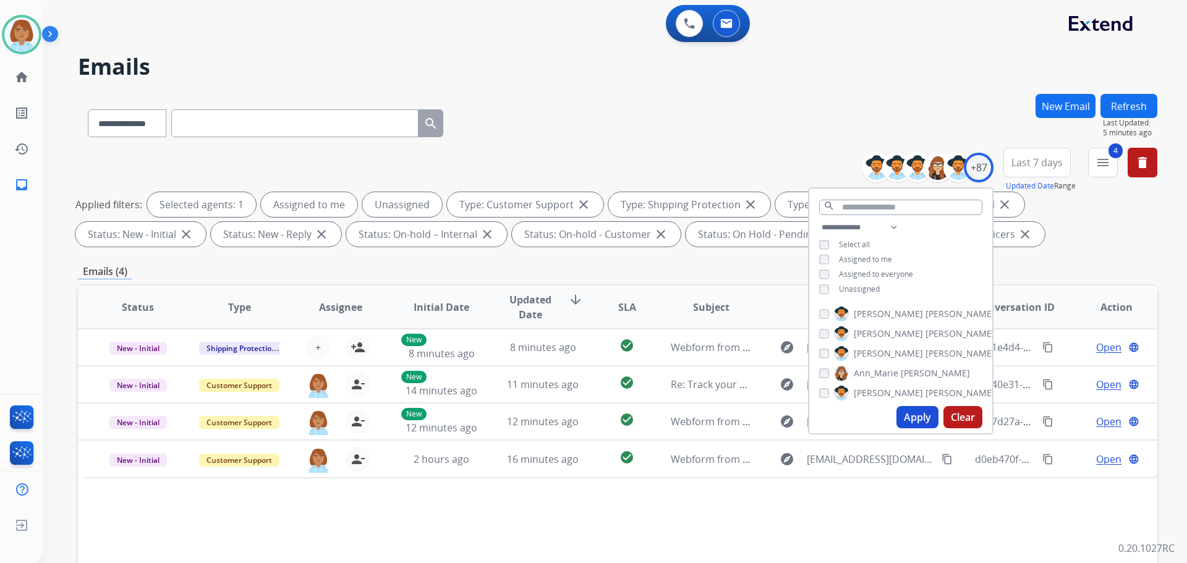
click at [856, 286] on span "Unassigned" at bounding box center [859, 289] width 41 height 11
click at [923, 422] on button "Apply" at bounding box center [918, 417] width 42 height 22
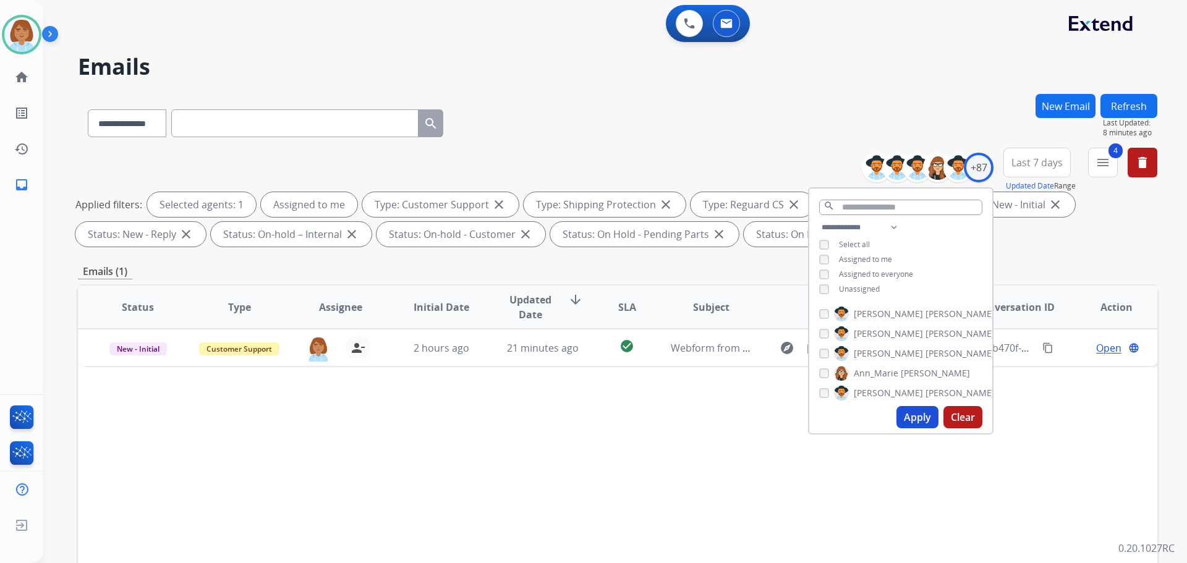
click at [1133, 99] on button "Refresh" at bounding box center [1129, 106] width 57 height 24
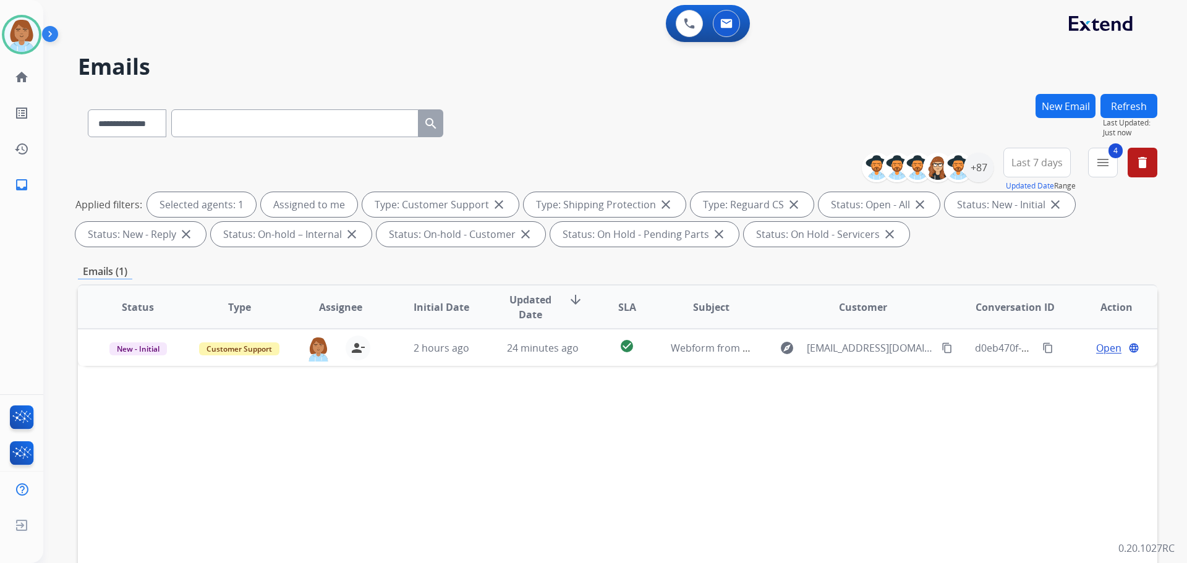
click at [607, 369] on div "Status Type Assignee Initial Date Updated Date arrow_downward SLA Subject Custo…" at bounding box center [618, 491] width 1080 height 414
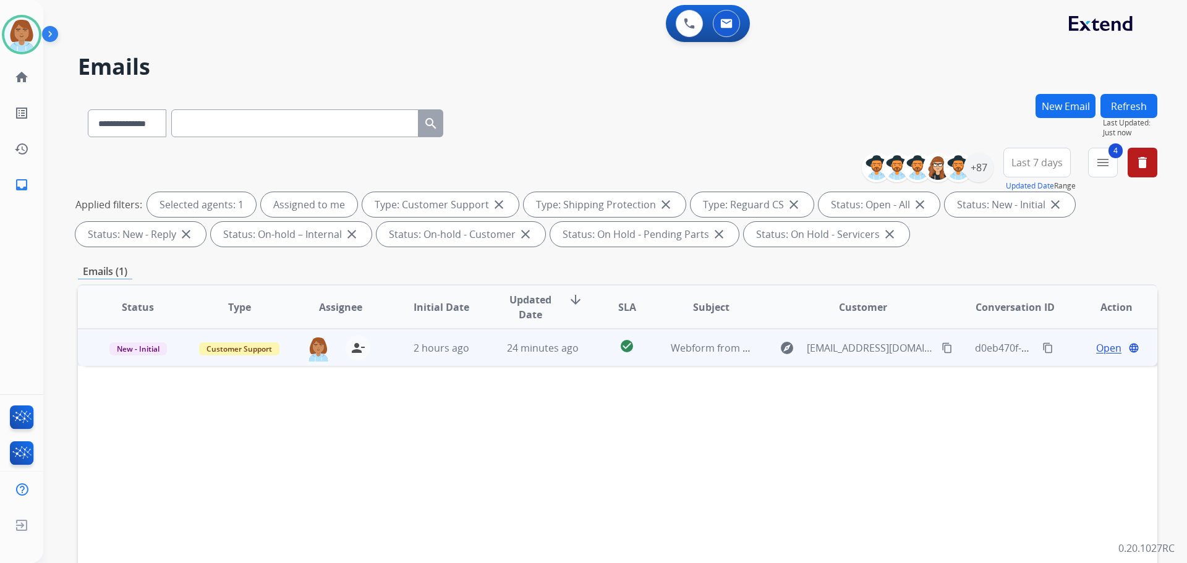
click at [607, 364] on td "check_circle" at bounding box center [617, 347] width 67 height 37
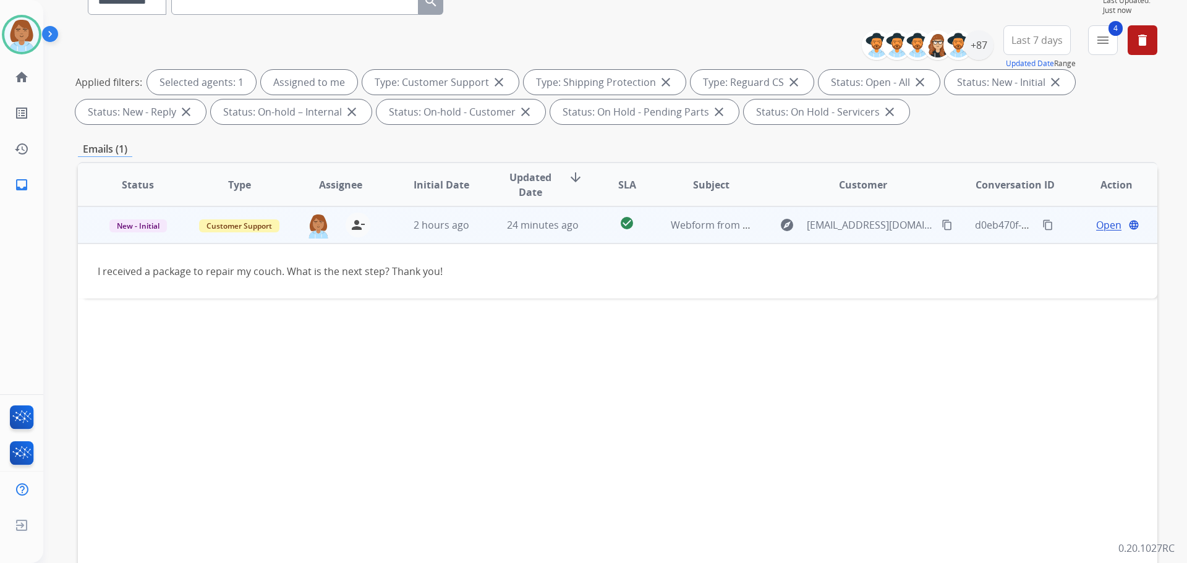
scroll to position [124, 0]
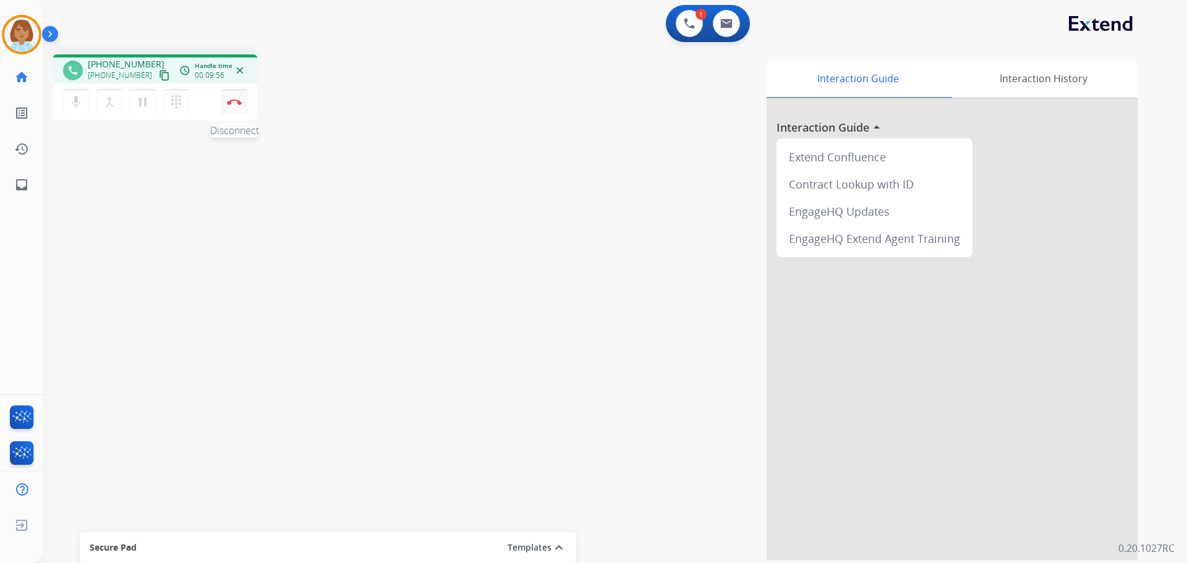
click at [242, 109] on button "Disconnect" at bounding box center [234, 102] width 26 height 26
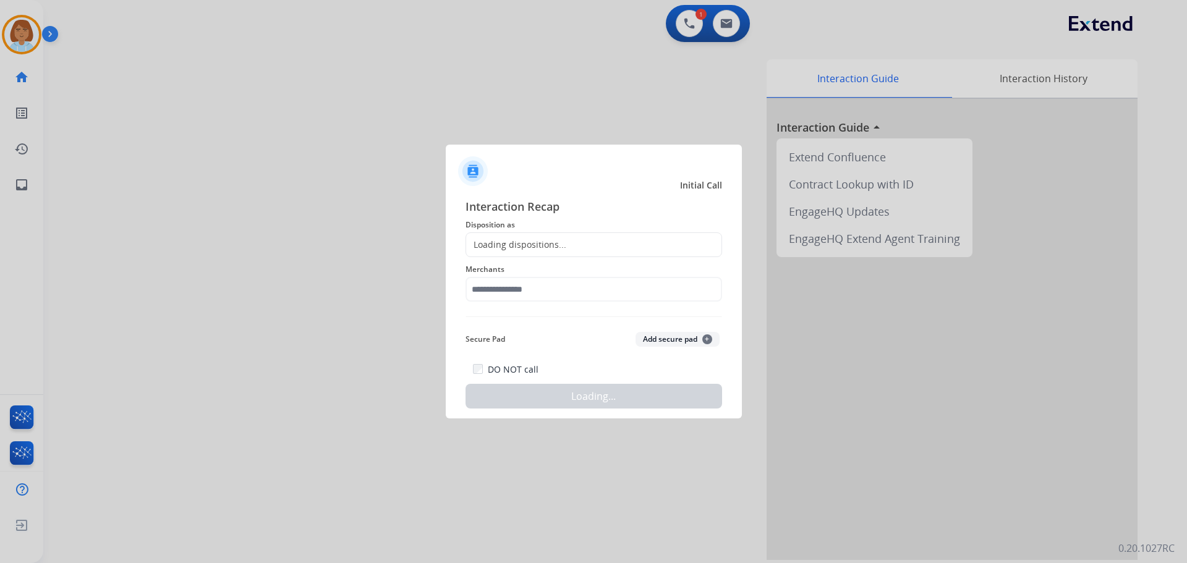
drag, startPoint x: 579, startPoint y: 240, endPoint x: 565, endPoint y: 277, distance: 39.7
click at [579, 242] on div "Loading dispositions..." at bounding box center [594, 245] width 257 height 25
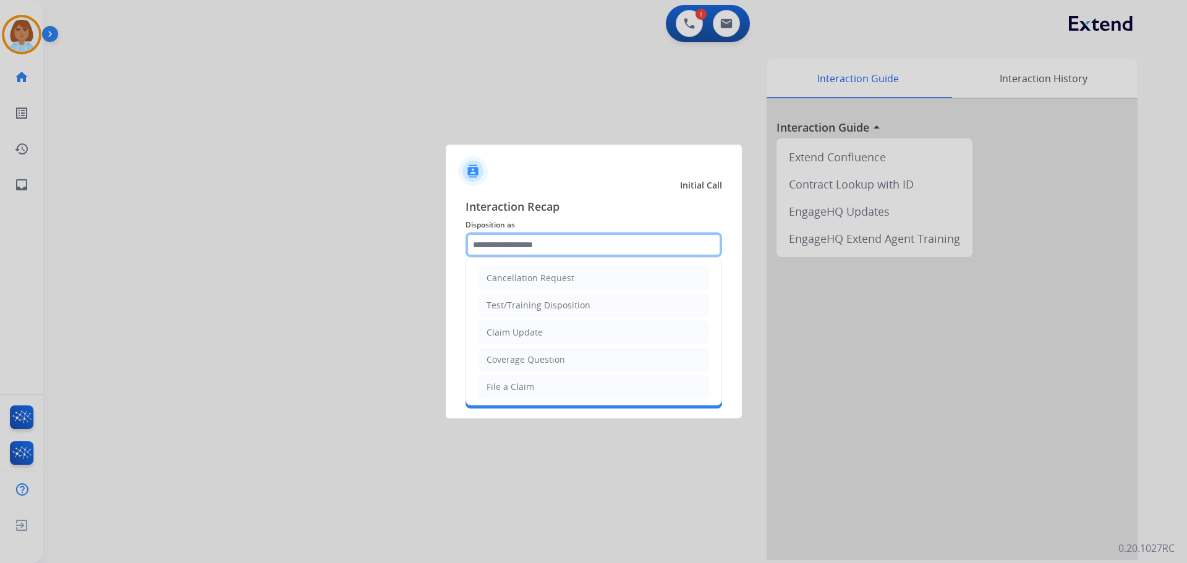
drag, startPoint x: 541, startPoint y: 243, endPoint x: 535, endPoint y: 247, distance: 7.5
click at [541, 244] on input "text" at bounding box center [594, 245] width 257 height 25
click at [514, 390] on div "File a Claim" at bounding box center [511, 387] width 48 height 12
type input "**********"
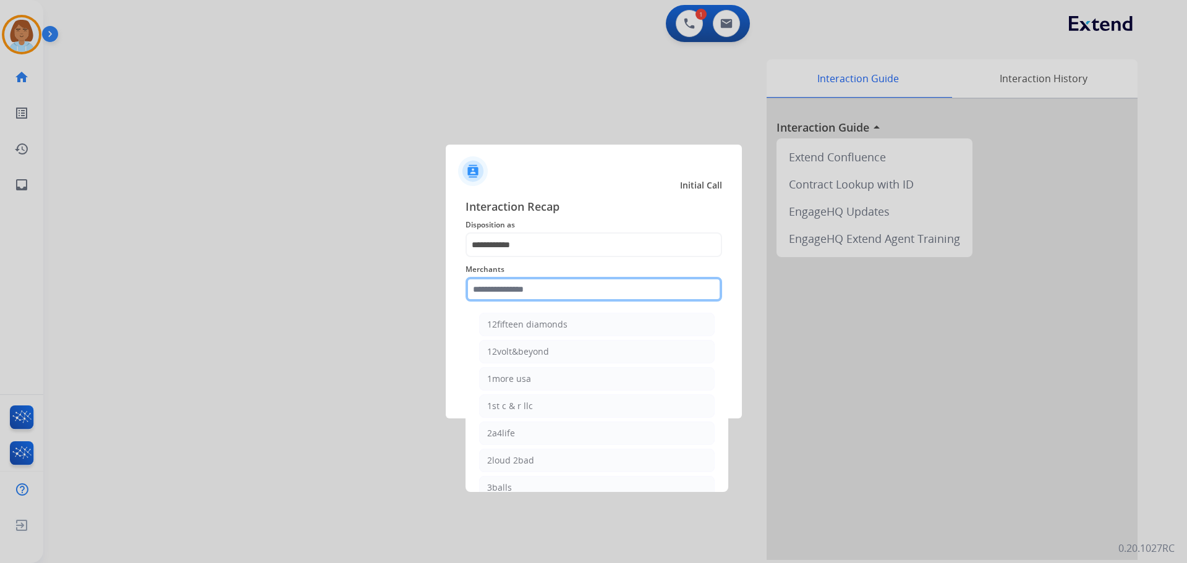
drag, startPoint x: 531, startPoint y: 281, endPoint x: 515, endPoint y: 302, distance: 26.5
click at [531, 289] on input "text" at bounding box center [594, 289] width 257 height 25
click at [509, 304] on div "Merchants 12fifteen diamonds 12volt&beyond 1more usa 1st c & r llc 2a4life 2lou…" at bounding box center [594, 281] width 257 height 49
click at [509, 292] on input "text" at bounding box center [594, 289] width 257 height 25
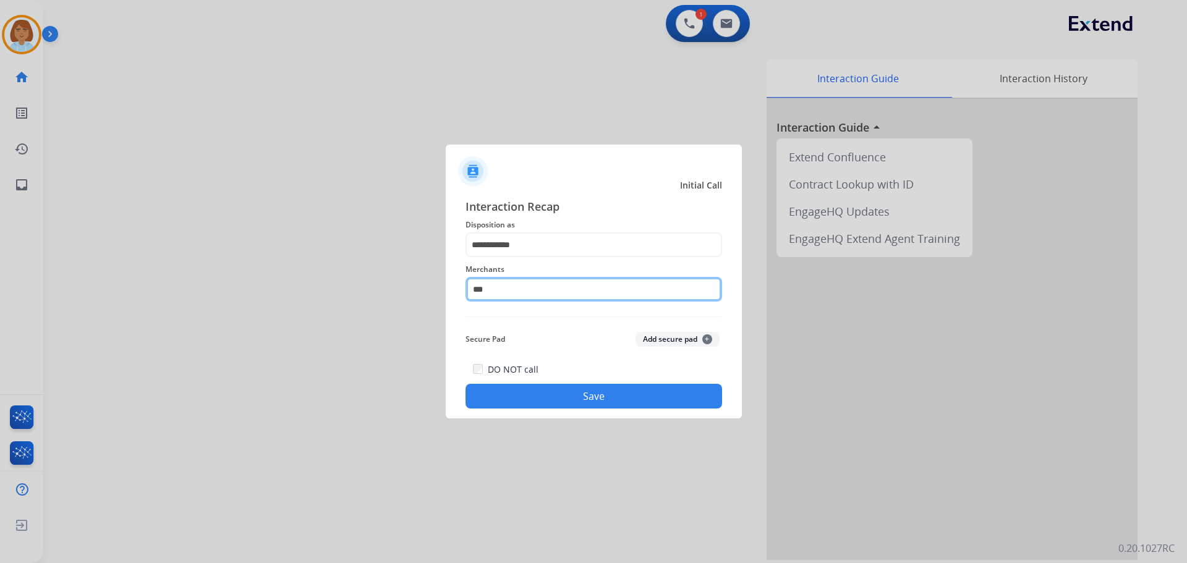
click at [505, 288] on input "***" at bounding box center [594, 289] width 257 height 25
type input "********"
click at [610, 402] on button "Save" at bounding box center [594, 396] width 257 height 25
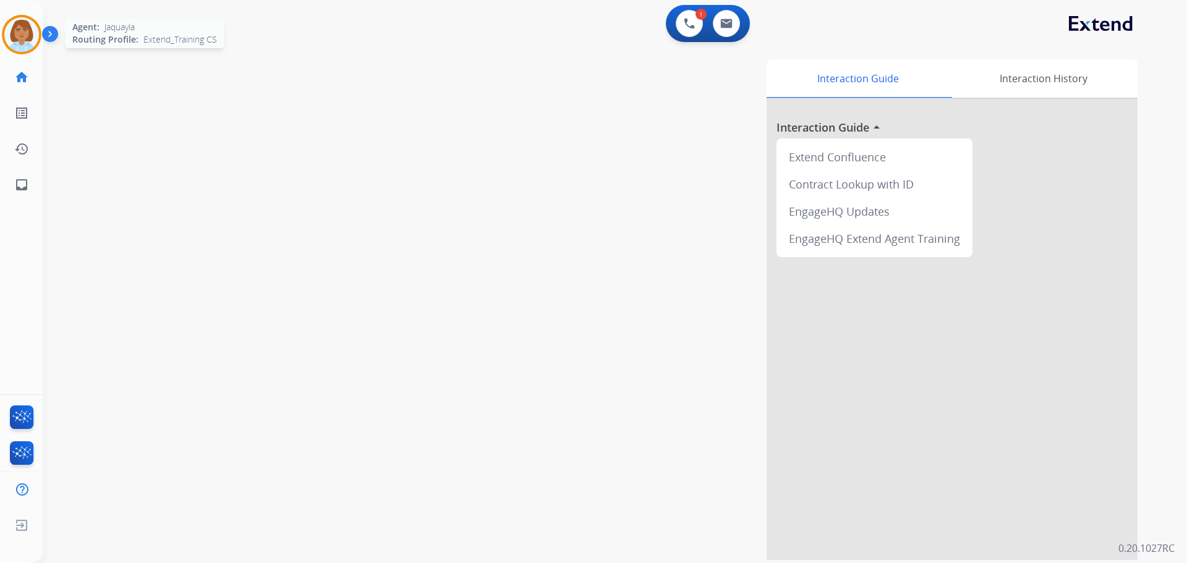
click at [17, 44] on img at bounding box center [21, 34] width 35 height 35
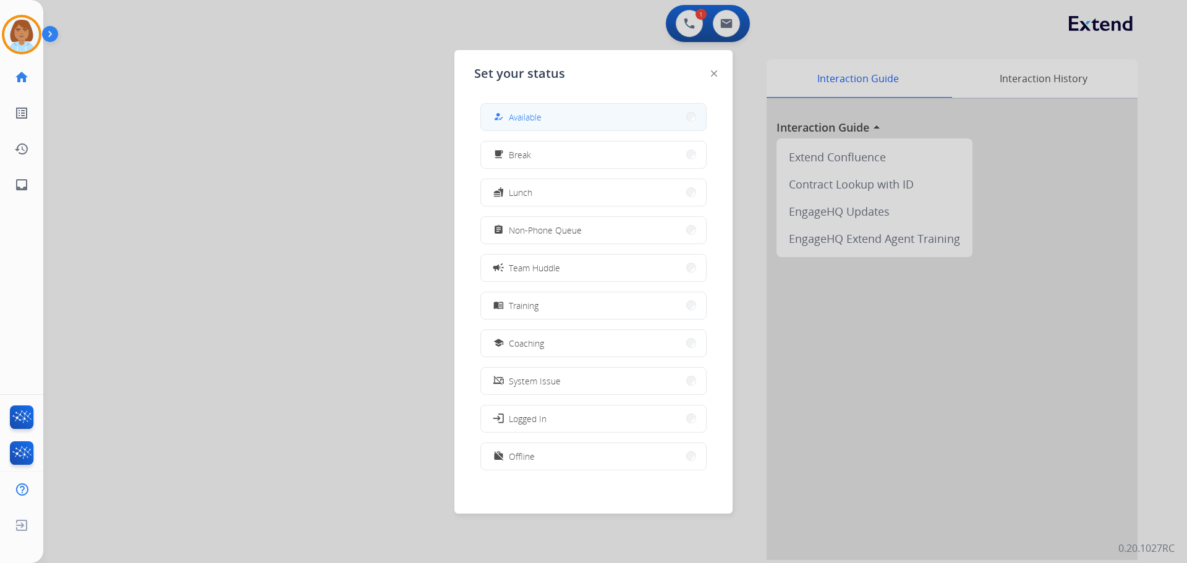
click at [549, 111] on button "how_to_reg Available" at bounding box center [593, 117] width 225 height 27
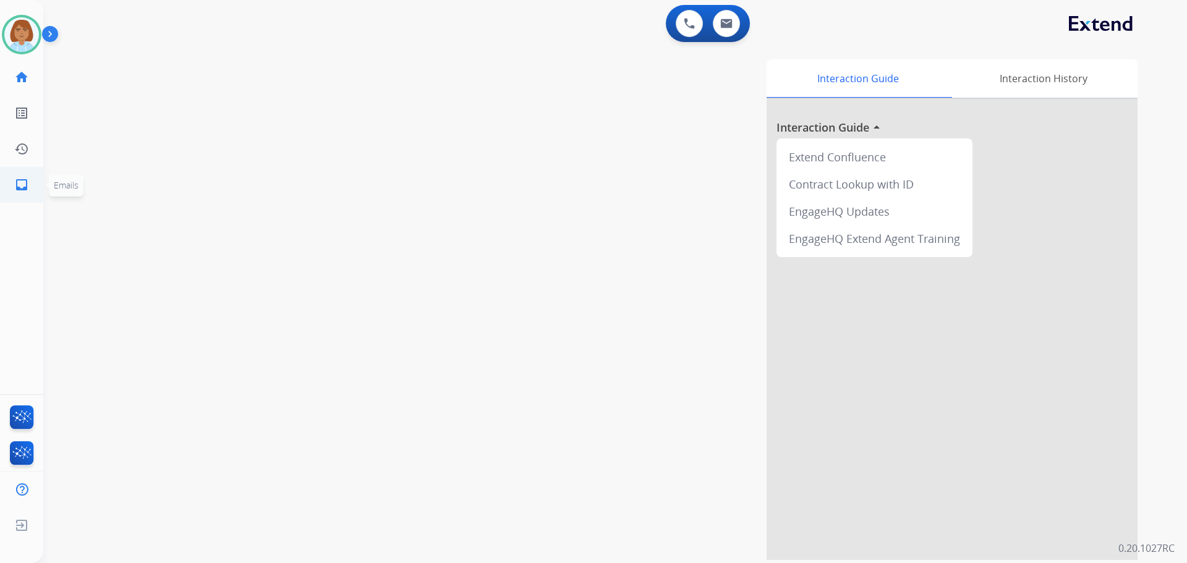
click at [40, 184] on ul "inbox Emails Emails" at bounding box center [21, 185] width 43 height 36
click at [20, 197] on link "inbox Emails" at bounding box center [21, 185] width 35 height 35
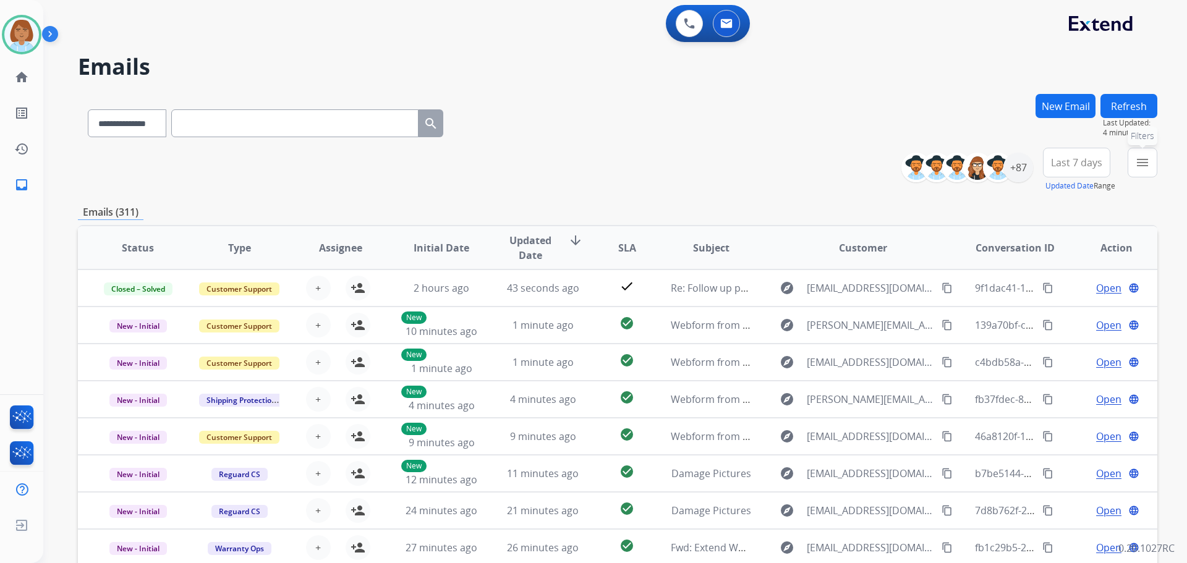
click at [1145, 164] on mat-icon "menu" at bounding box center [1142, 162] width 15 height 15
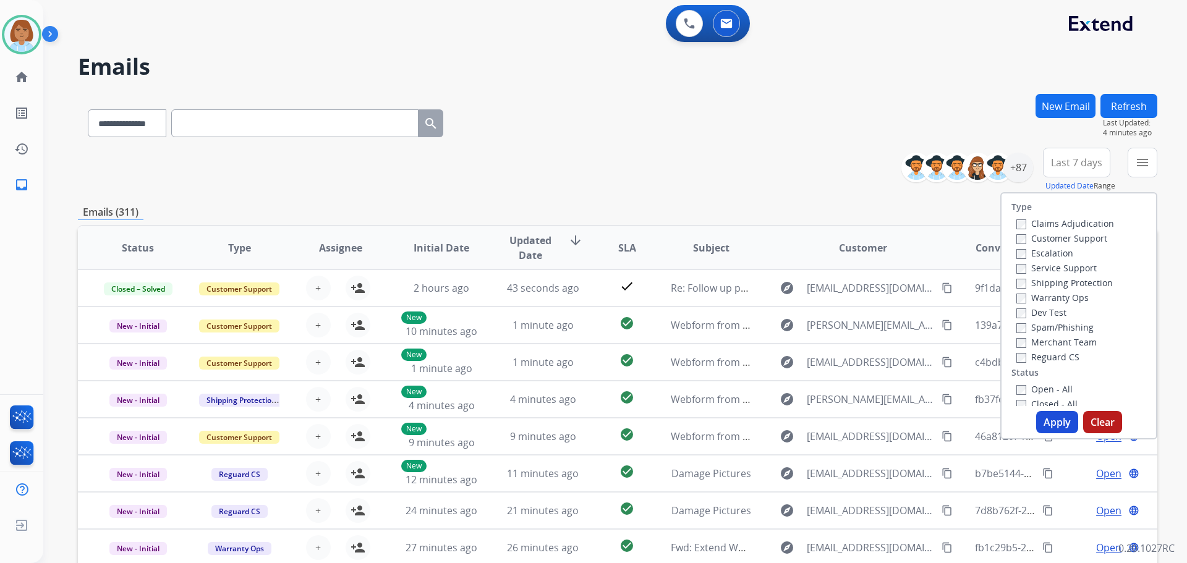
click at [1091, 231] on div "Customer Support" at bounding box center [1066, 238] width 98 height 15
click at [1088, 237] on label "Customer Support" at bounding box center [1062, 239] width 91 height 12
click at [1061, 281] on label "Shipping Protection" at bounding box center [1065, 283] width 96 height 12
click at [1027, 362] on label "Reguard CS" at bounding box center [1048, 357] width 63 height 12
click at [1047, 424] on button "Apply" at bounding box center [1057, 422] width 42 height 22
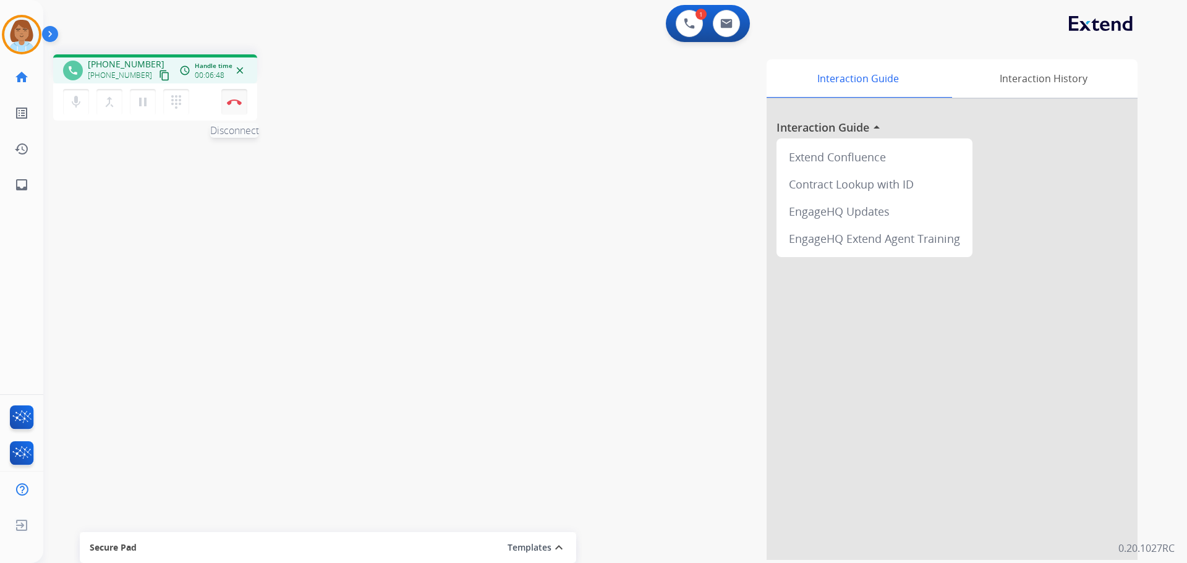
click at [230, 103] on img at bounding box center [234, 102] width 15 height 6
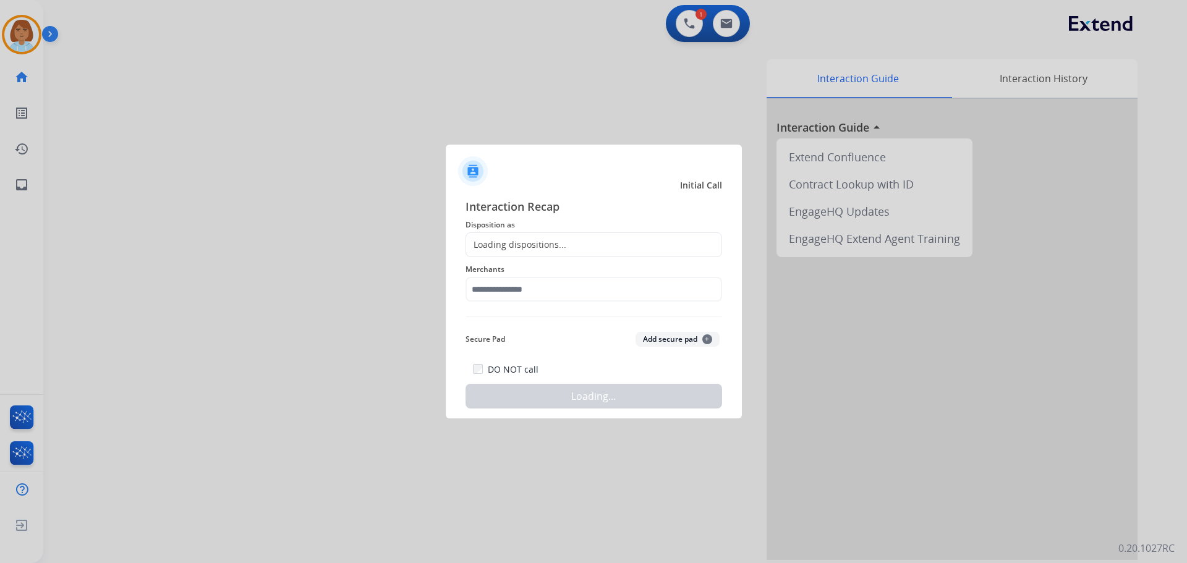
click at [586, 238] on div "Loading dispositions..." at bounding box center [594, 245] width 257 height 25
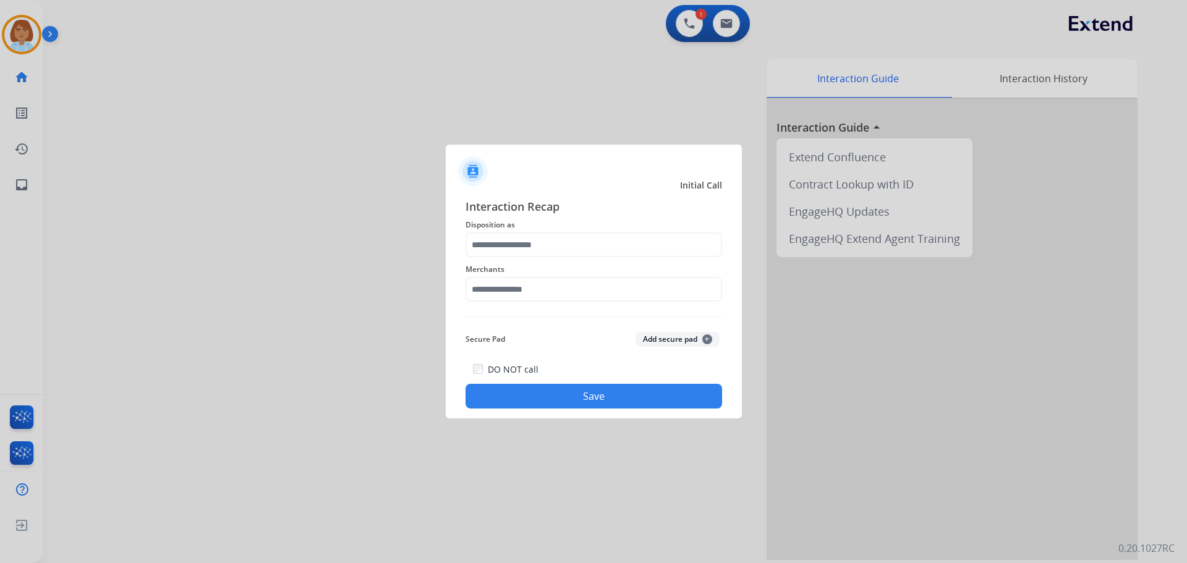
click at [589, 229] on span "Disposition as" at bounding box center [594, 225] width 257 height 15
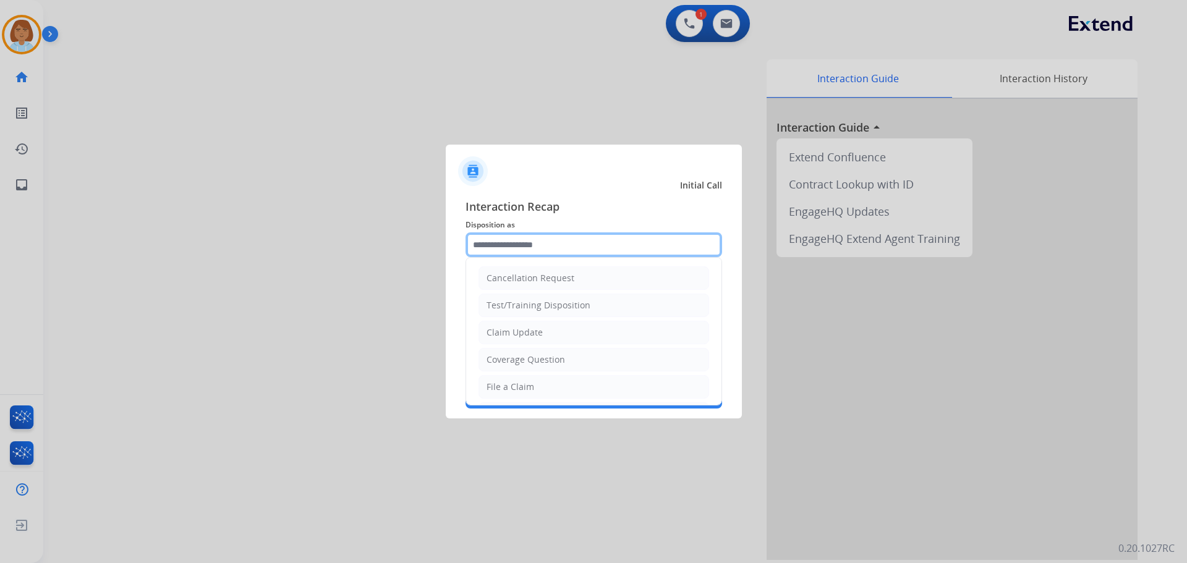
click at [581, 244] on input "text" at bounding box center [594, 245] width 257 height 25
click at [549, 390] on li "File a Claim" at bounding box center [594, 386] width 231 height 23
type input "**********"
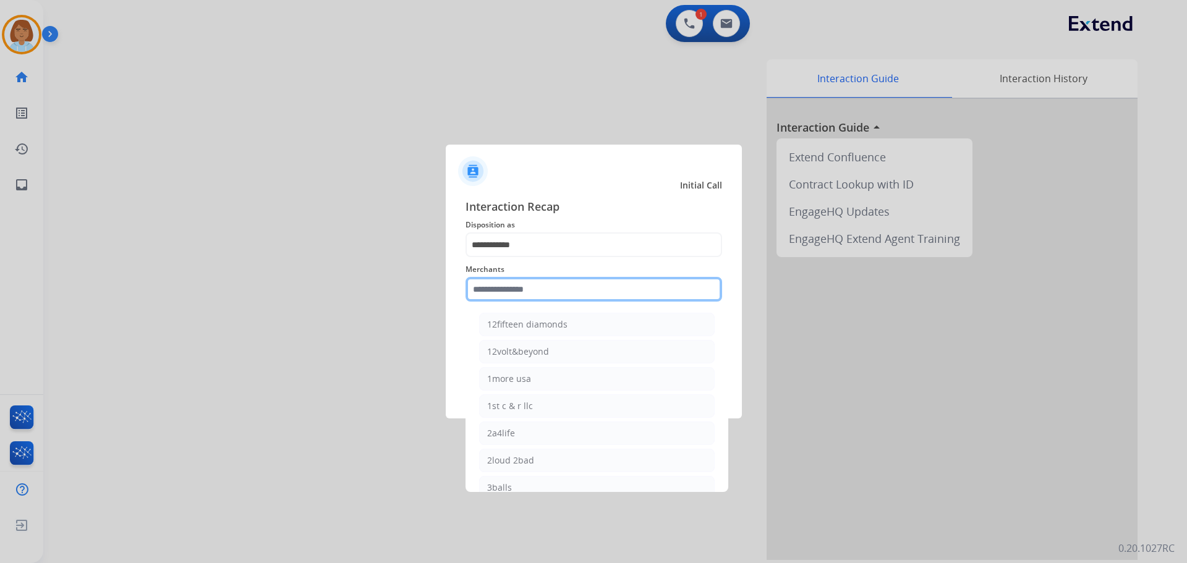
drag, startPoint x: 537, startPoint y: 296, endPoint x: 547, endPoint y: 295, distance: 9.9
click at [542, 296] on input "text" at bounding box center [594, 289] width 257 height 25
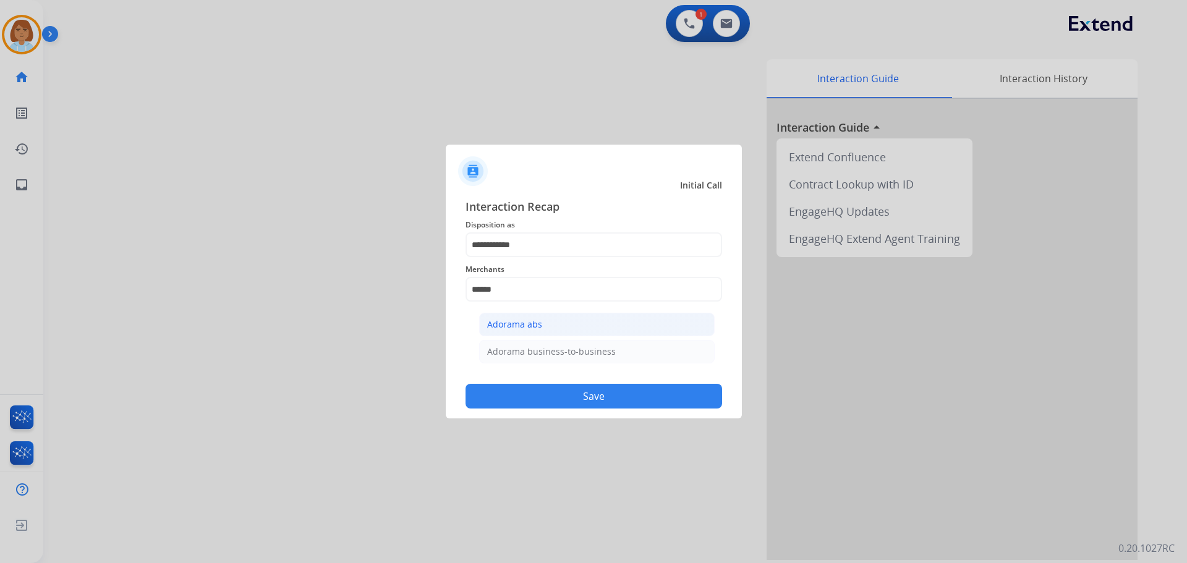
click at [514, 325] on div "Adorama abs" at bounding box center [514, 324] width 55 height 12
type input "**********"
click at [579, 386] on button "Save" at bounding box center [594, 396] width 257 height 25
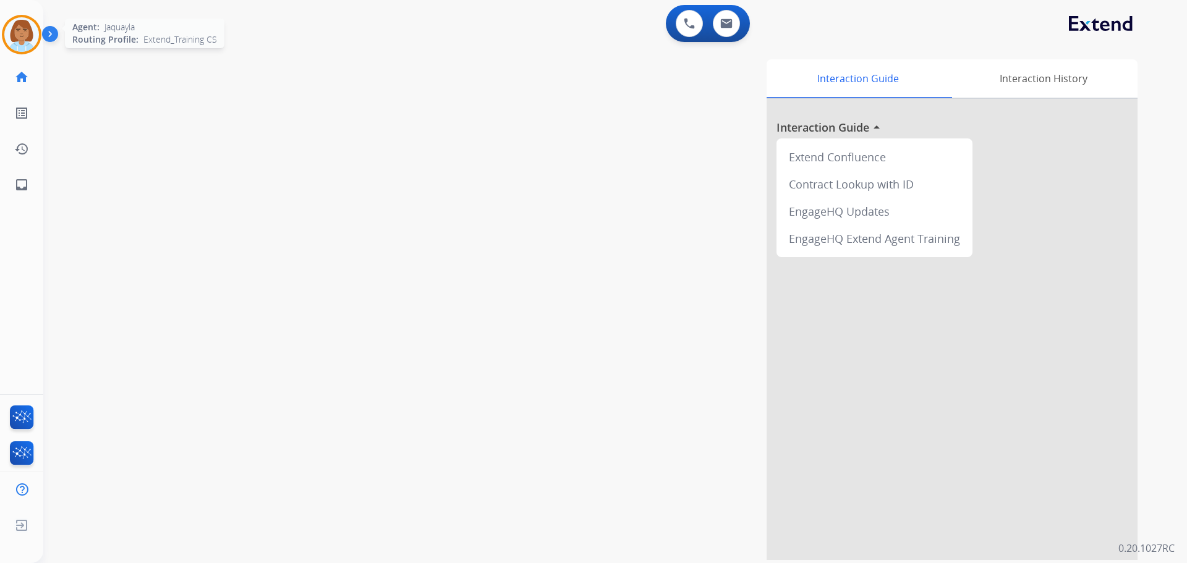
click at [2, 39] on div at bounding box center [22, 35] width 40 height 40
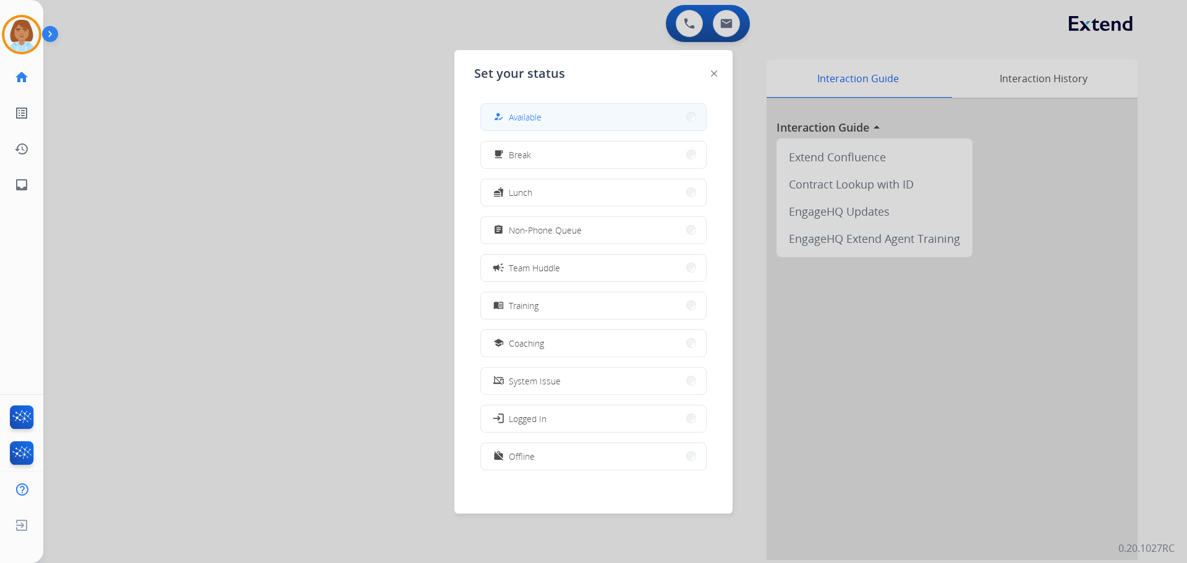
click at [522, 122] on span "Available" at bounding box center [525, 117] width 33 height 13
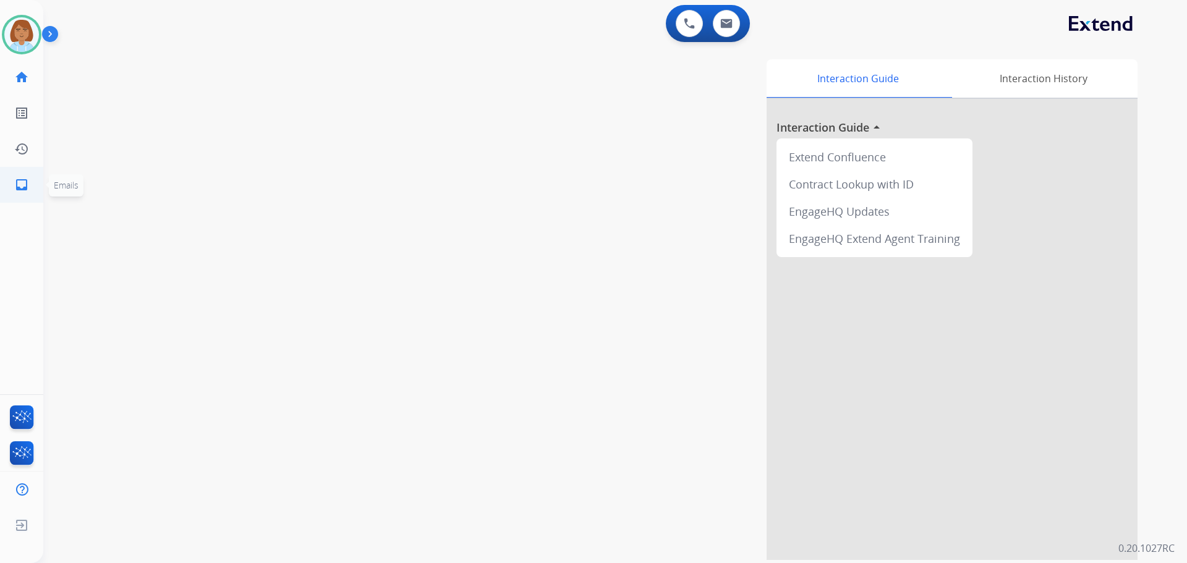
click at [15, 178] on mat-icon "inbox" at bounding box center [21, 184] width 15 height 15
select select "**********"
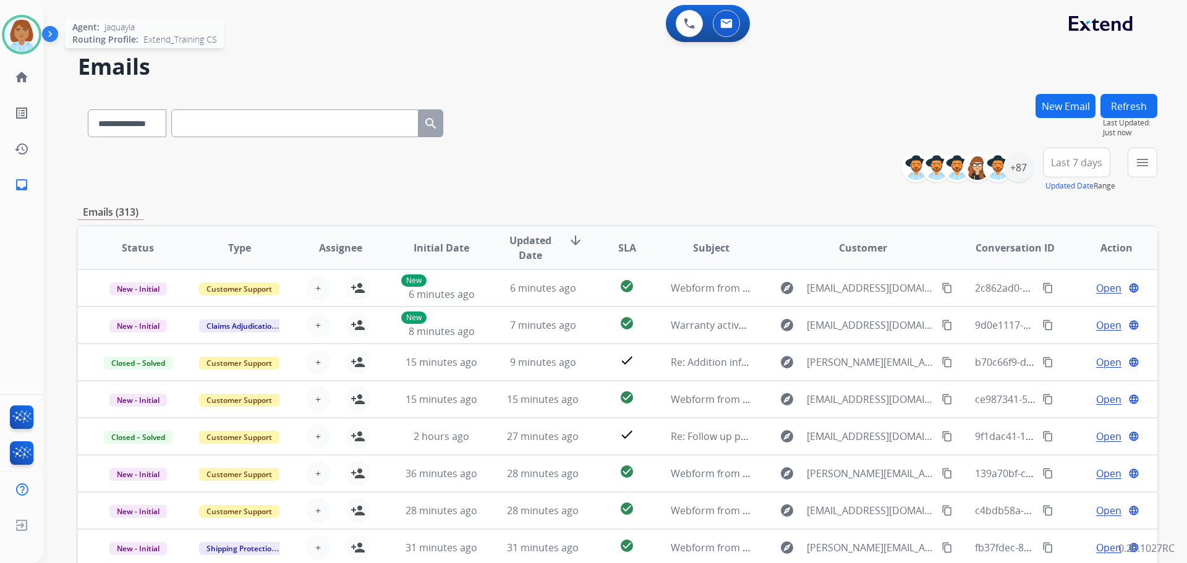
click at [26, 45] on img at bounding box center [21, 34] width 35 height 35
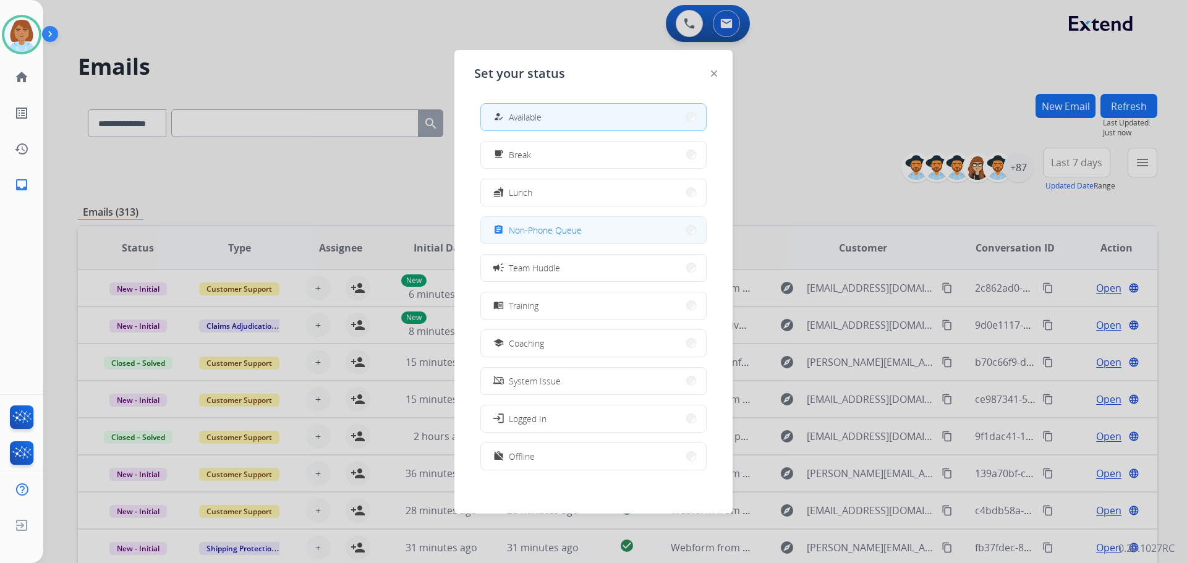
click at [587, 229] on button "assignment Non-Phone Queue" at bounding box center [593, 230] width 225 height 27
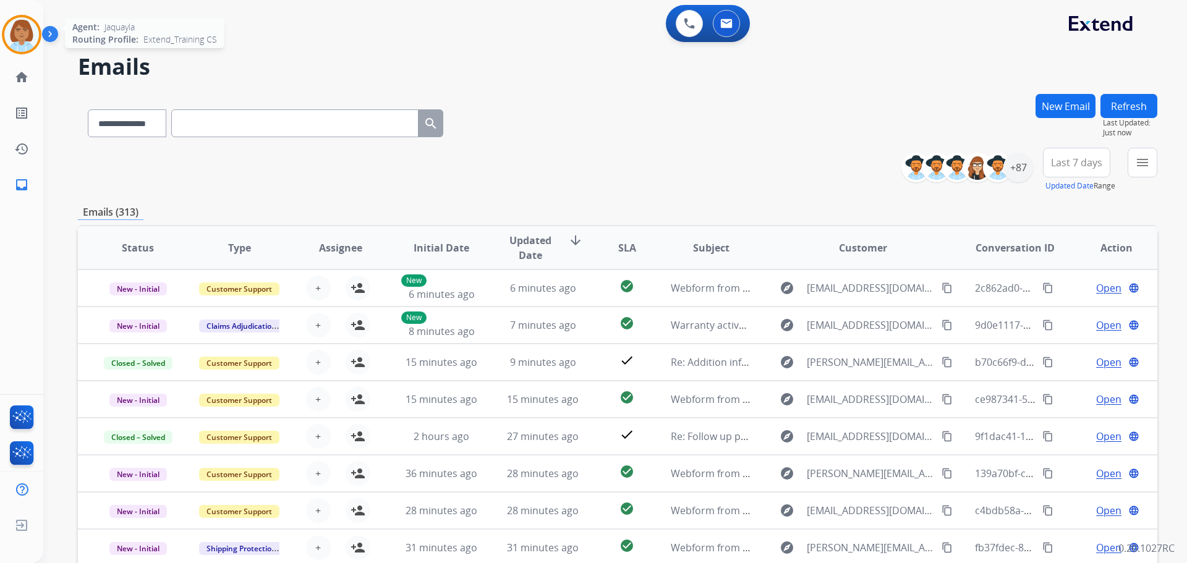
click at [17, 38] on img at bounding box center [21, 34] width 35 height 35
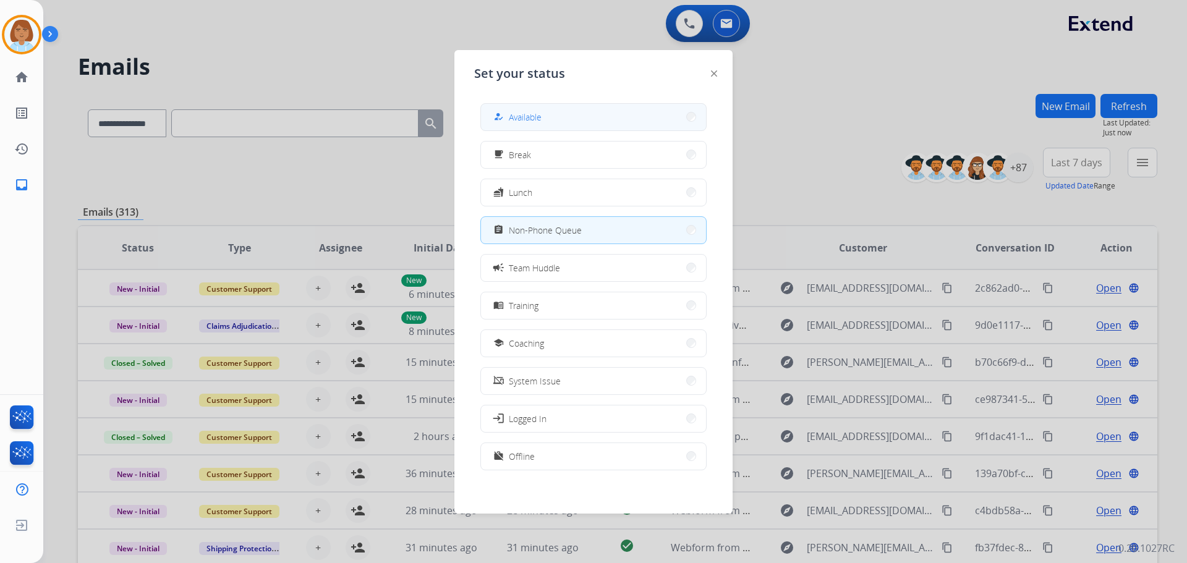
click at [515, 113] on span "Available" at bounding box center [525, 117] width 33 height 13
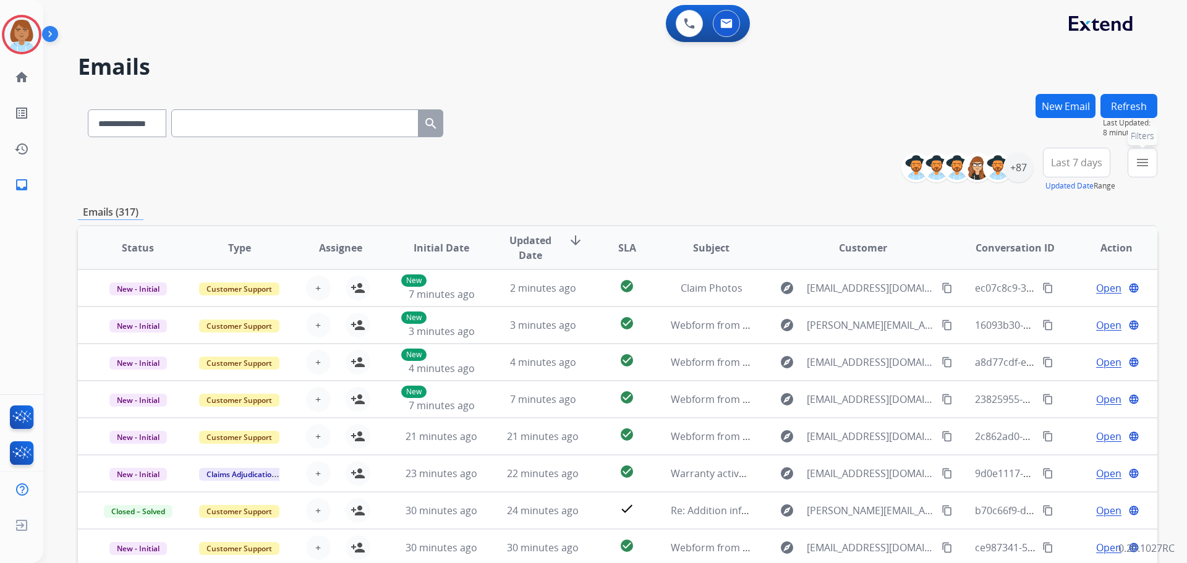
click at [1141, 169] on mat-icon "menu" at bounding box center [1142, 162] width 15 height 15
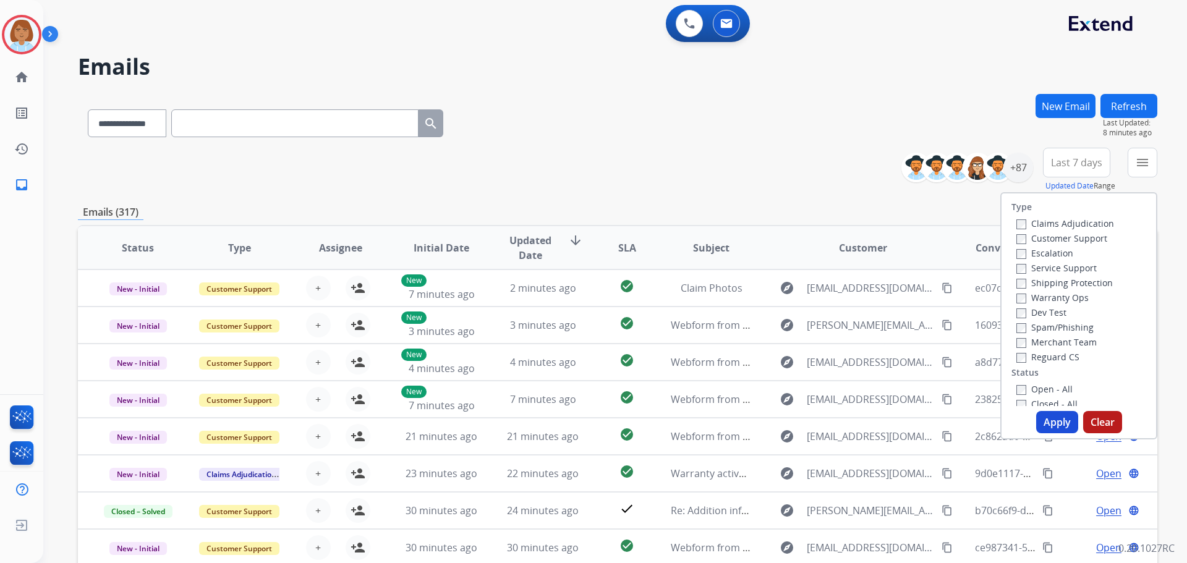
click at [1061, 236] on label "Customer Support" at bounding box center [1062, 239] width 91 height 12
click at [1032, 288] on label "Shipping Protection" at bounding box center [1065, 283] width 96 height 12
click at [1017, 351] on div "Reguard CS" at bounding box center [1066, 356] width 98 height 15
click at [1048, 432] on button "Apply" at bounding box center [1057, 422] width 42 height 22
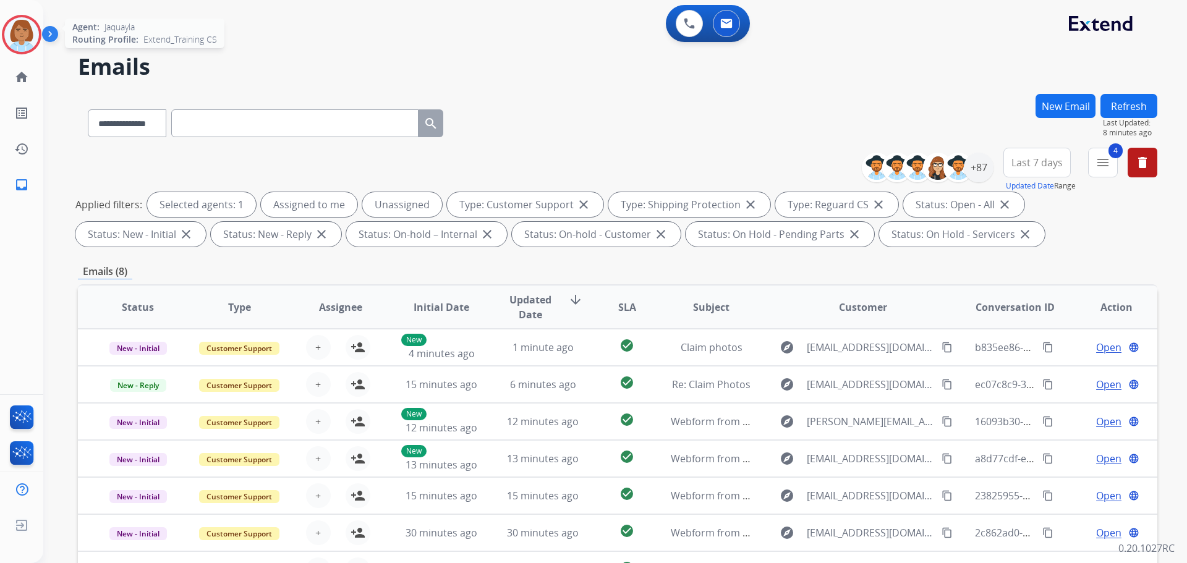
click at [25, 28] on img at bounding box center [21, 34] width 35 height 35
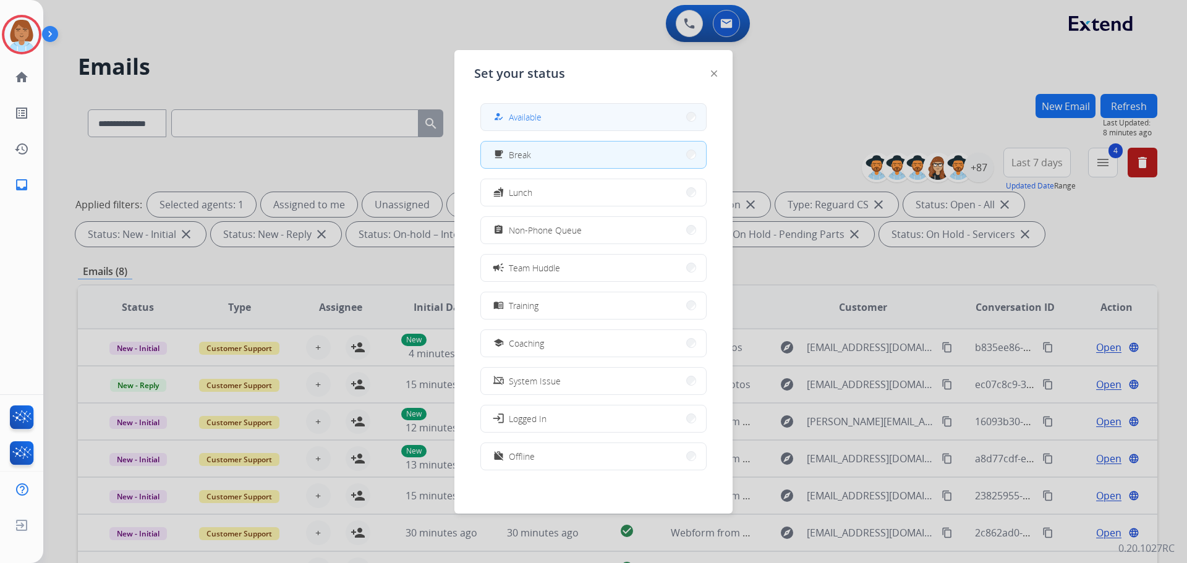
click at [561, 130] on div "how_to_reg Available" at bounding box center [593, 117] width 226 height 28
click at [513, 125] on button "how_to_reg Available" at bounding box center [593, 117] width 225 height 27
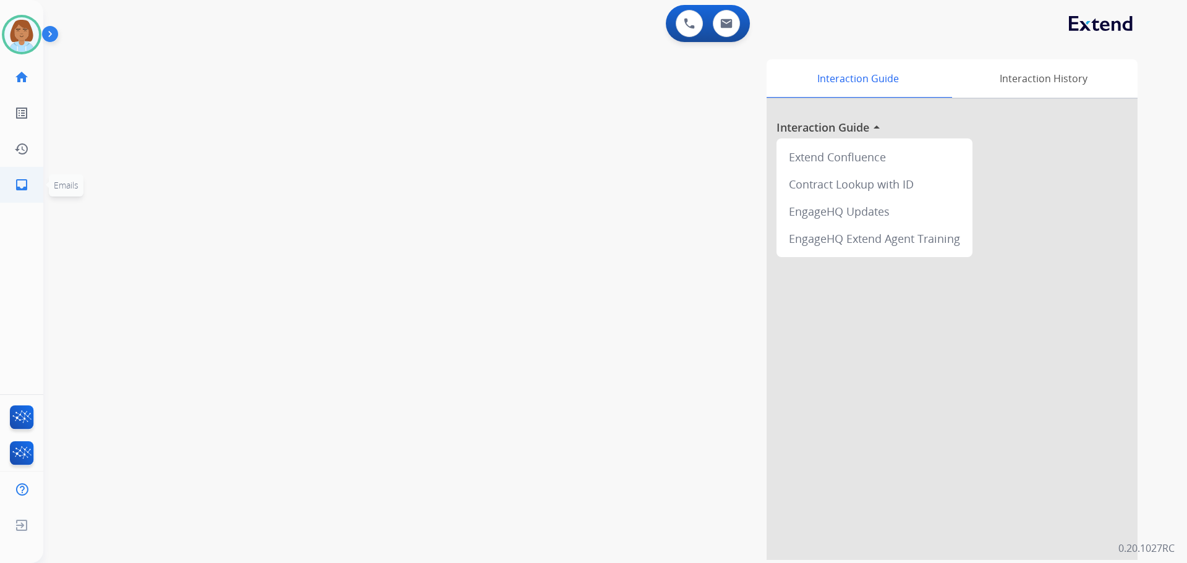
drag, startPoint x: 23, startPoint y: 191, endPoint x: 25, endPoint y: 198, distance: 6.9
click at [25, 198] on link "inbox Emails" at bounding box center [21, 185] width 35 height 35
select select "**********"
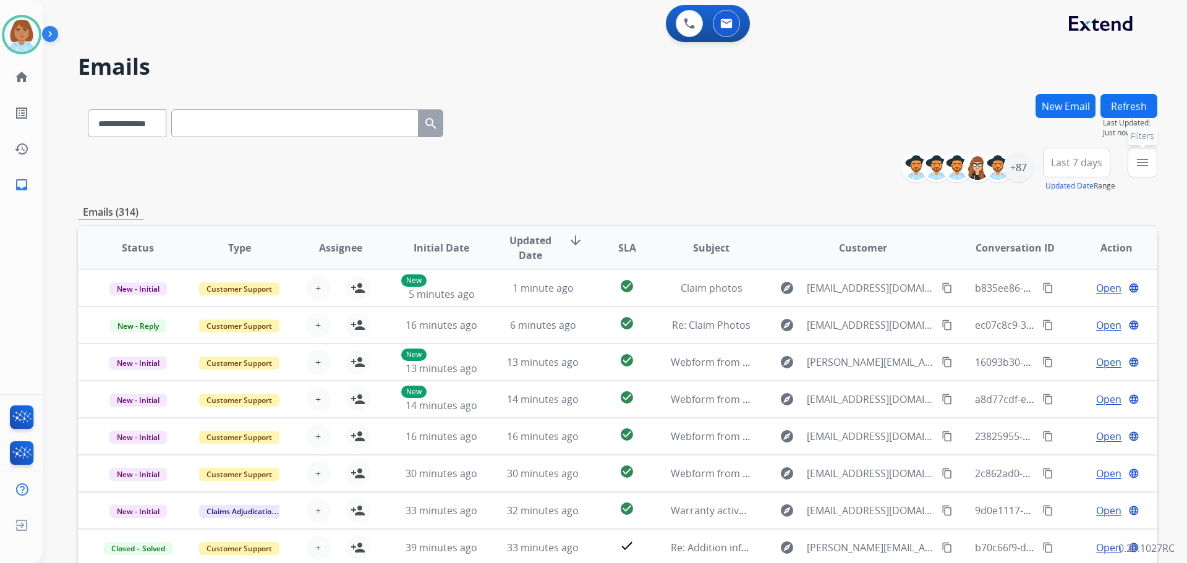
click at [1137, 168] on mat-icon "menu" at bounding box center [1142, 162] width 15 height 15
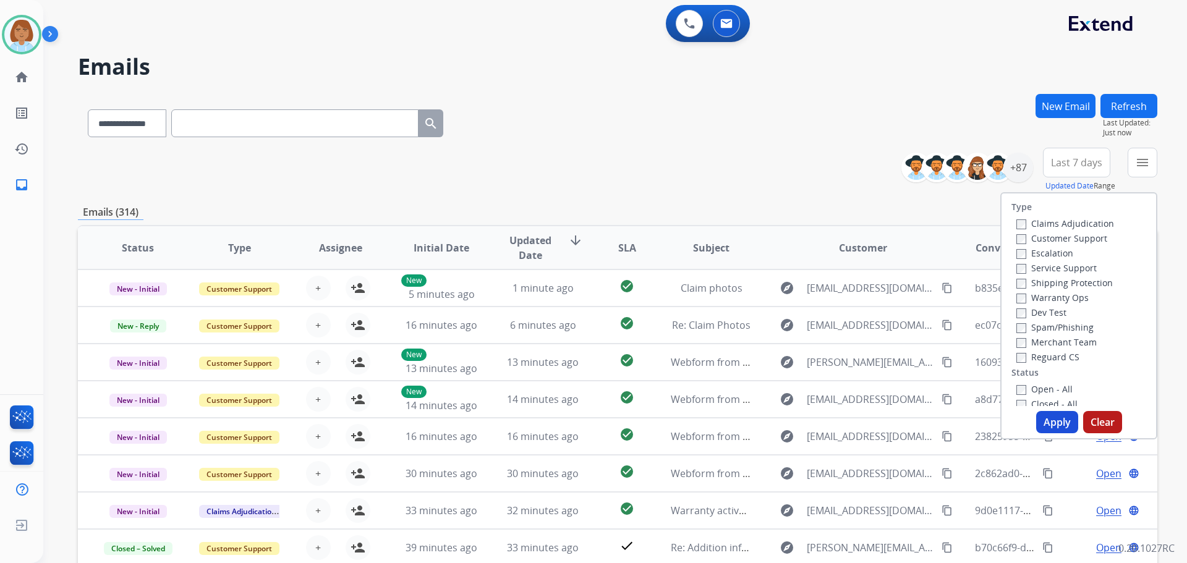
click at [1072, 240] on label "Customer Support" at bounding box center [1062, 239] width 91 height 12
click at [1049, 281] on label "Shipping Protection" at bounding box center [1065, 283] width 96 height 12
click at [1027, 356] on label "Reguard CS" at bounding box center [1048, 357] width 63 height 12
click at [1062, 420] on button "Apply" at bounding box center [1057, 422] width 42 height 22
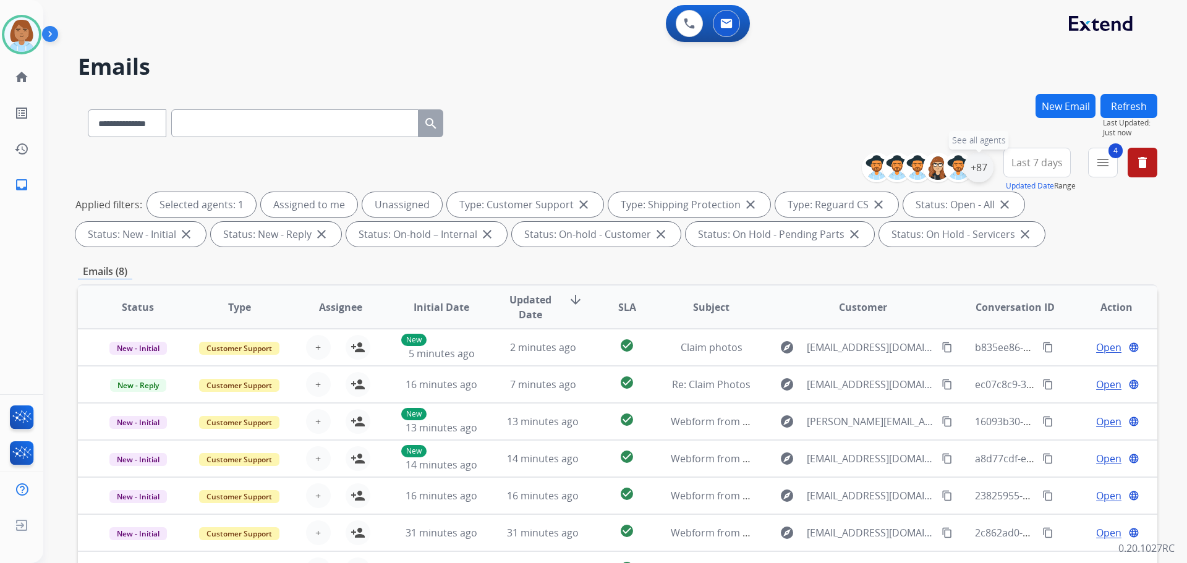
click at [983, 175] on div "+87" at bounding box center [979, 168] width 30 height 30
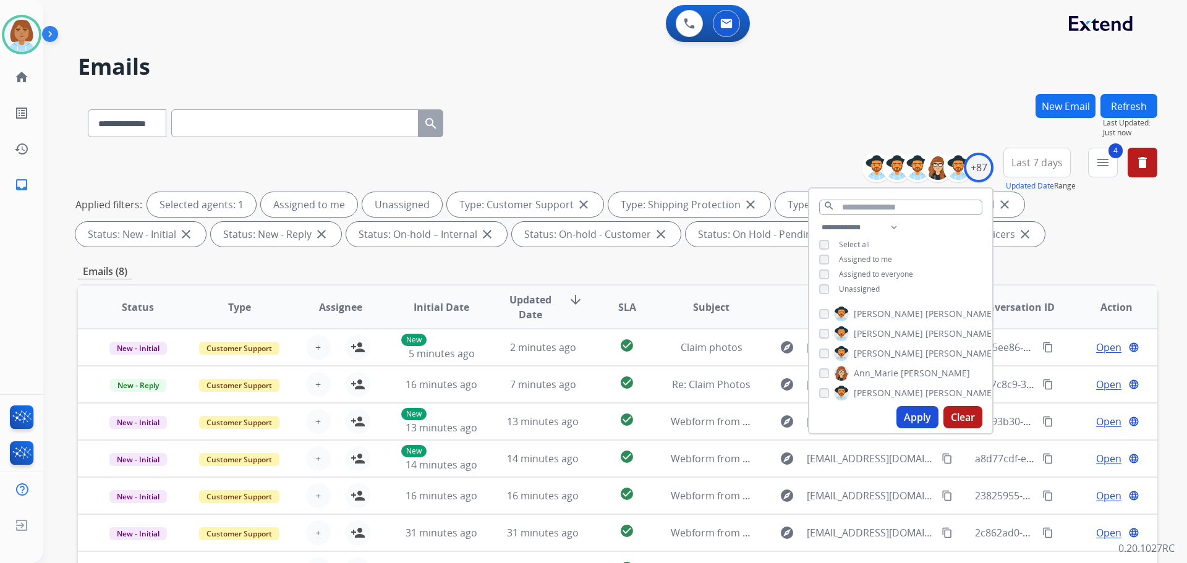
click at [853, 281] on div "**********" at bounding box center [900, 259] width 183 height 79
click at [853, 294] on div "**********" at bounding box center [900, 259] width 183 height 79
click at [853, 292] on span "Unassigned" at bounding box center [859, 289] width 41 height 11
click at [924, 417] on button "Apply" at bounding box center [918, 417] width 42 height 22
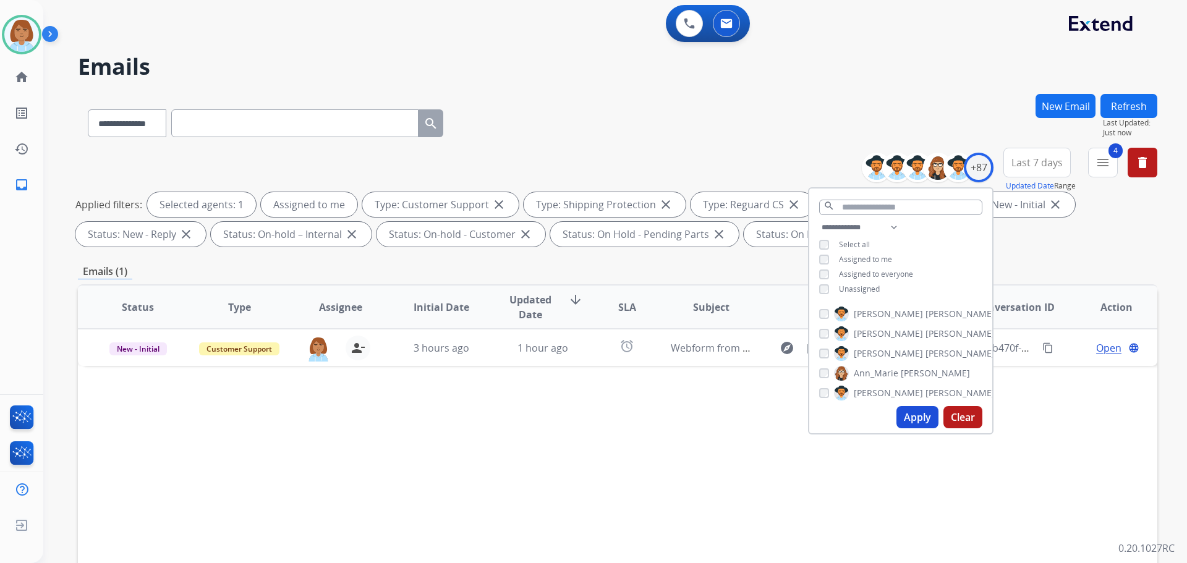
click at [724, 497] on div "Status Type Assignee Initial Date Updated Date arrow_downward SLA Subject Custo…" at bounding box center [618, 491] width 1080 height 414
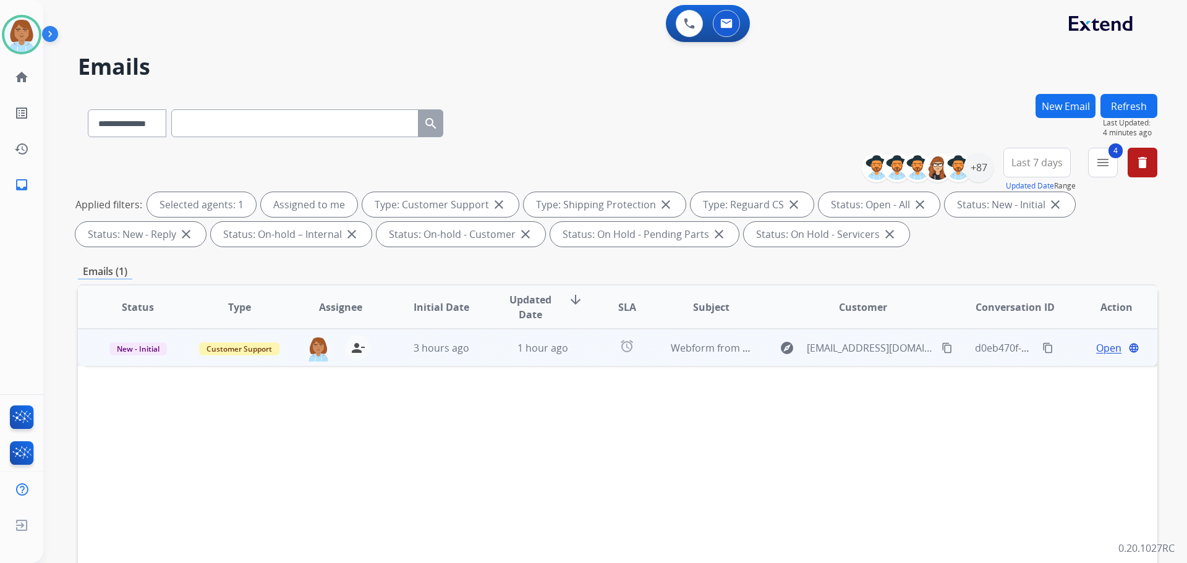
click at [661, 362] on td "Webform from [EMAIL_ADDRESS][DOMAIN_NAME] on [DATE]" at bounding box center [701, 347] width 101 height 37
click at [942, 349] on mat-icon "content_copy" at bounding box center [947, 347] width 11 height 11
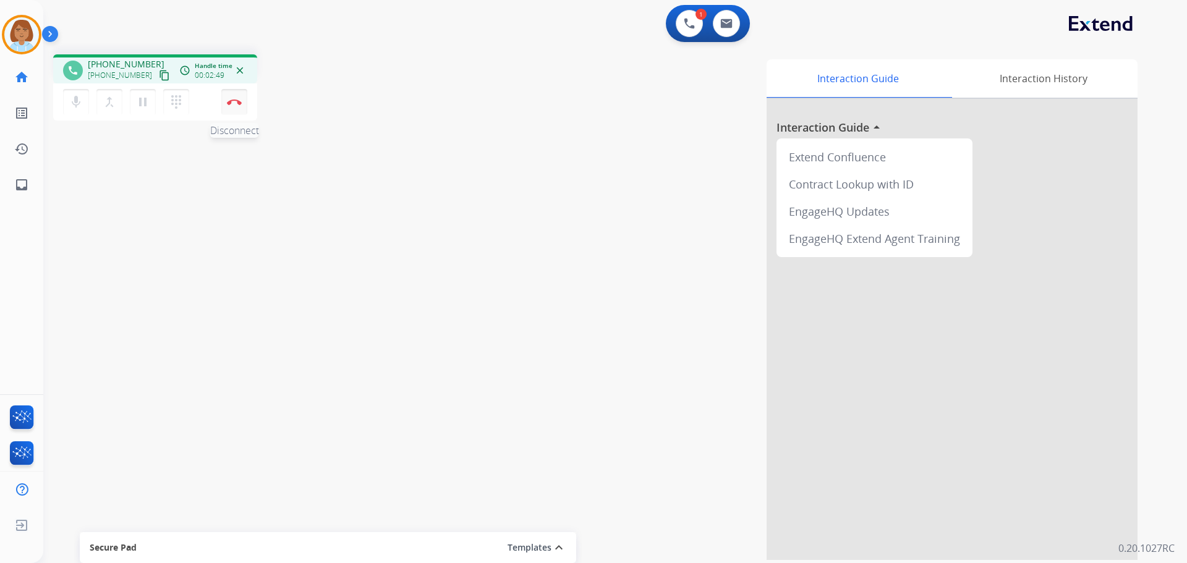
click at [238, 109] on button "Disconnect" at bounding box center [234, 102] width 26 height 26
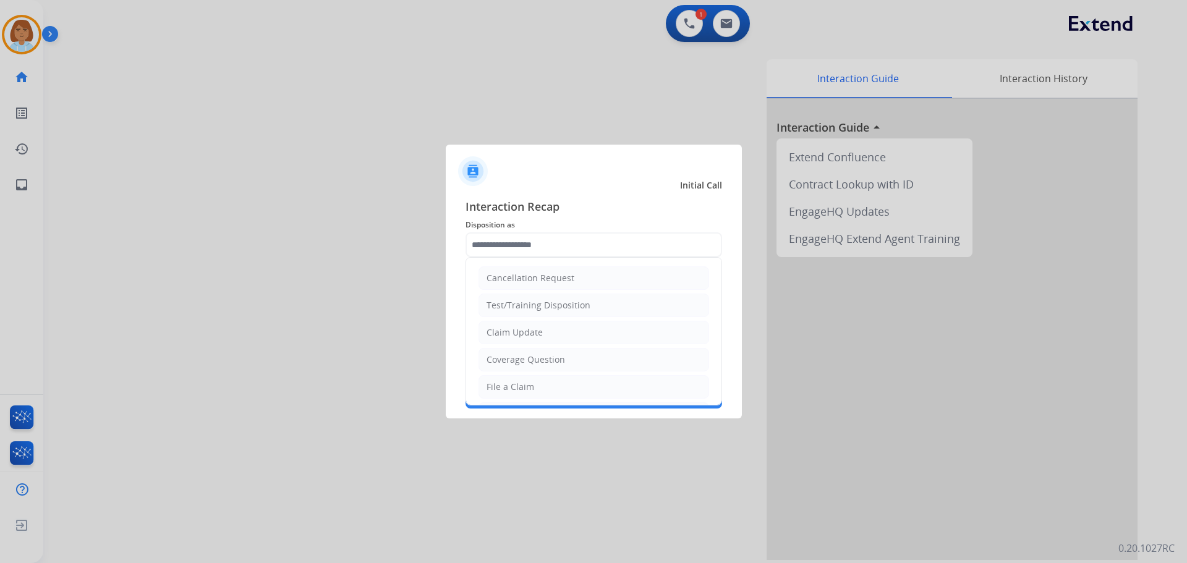
click at [556, 241] on input "text" at bounding box center [594, 245] width 257 height 25
click at [508, 379] on li "File a Claim" at bounding box center [594, 386] width 231 height 23
type input "**********"
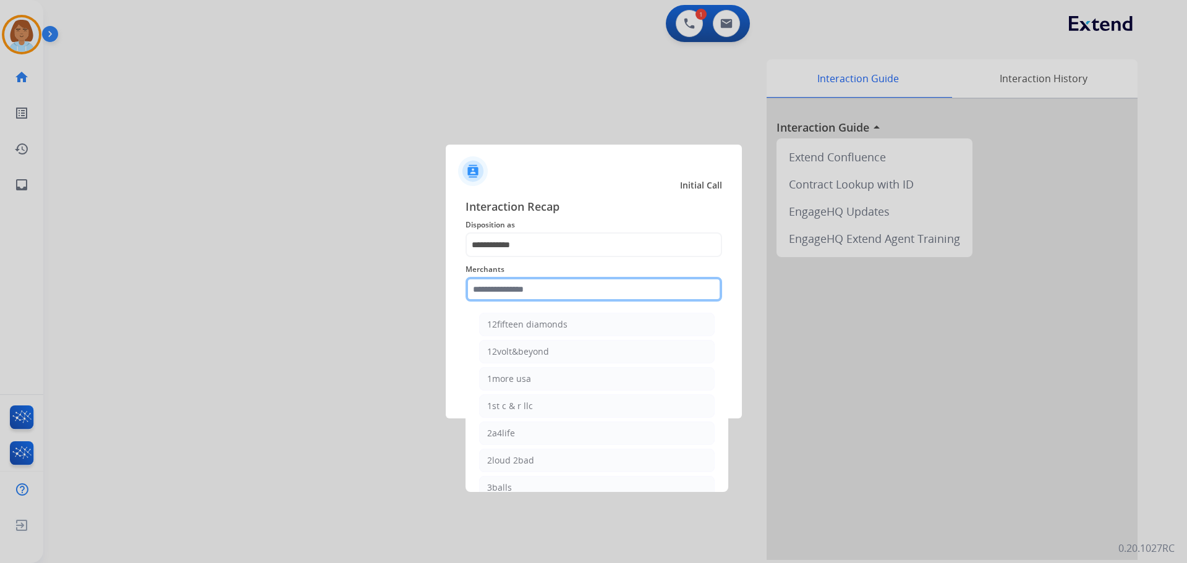
click at [510, 301] on input "text" at bounding box center [594, 289] width 257 height 25
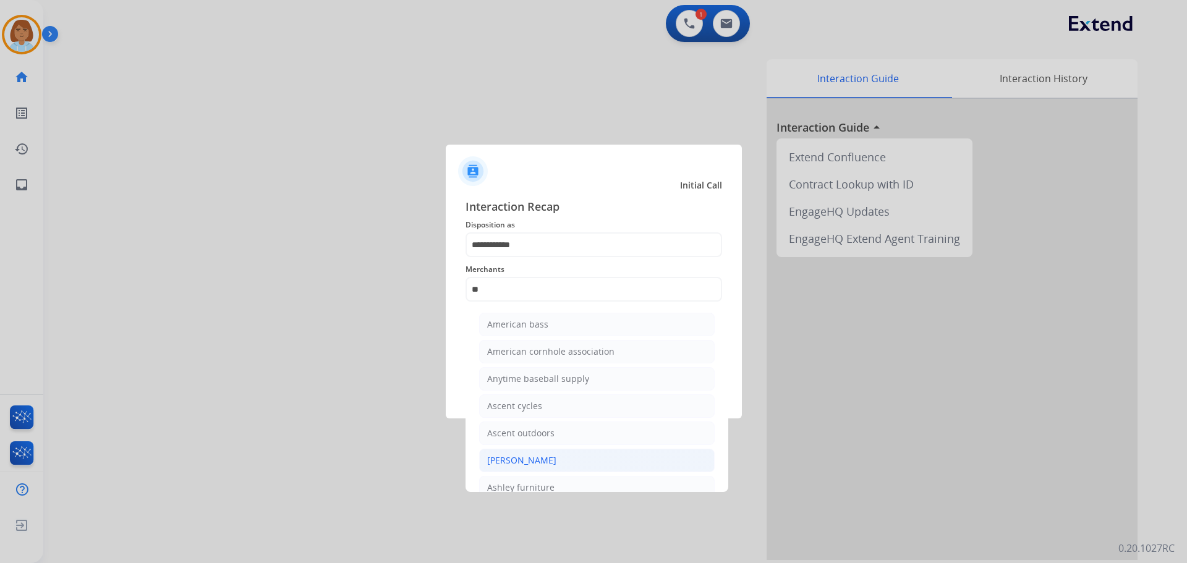
click at [515, 459] on div "[PERSON_NAME]" at bounding box center [521, 461] width 69 height 12
type input "**********"
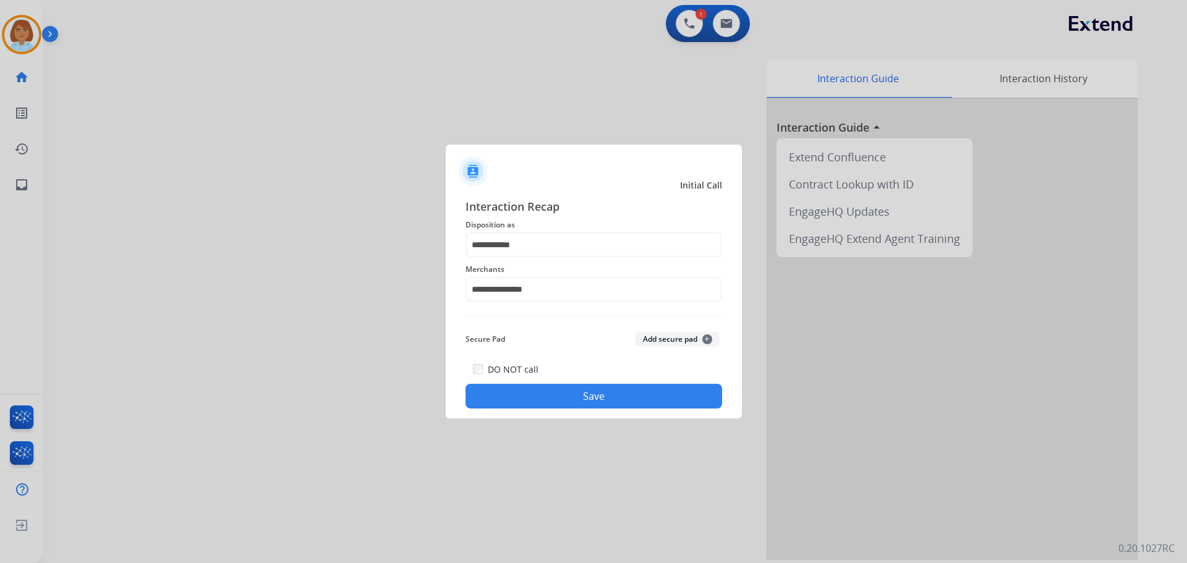
click at [512, 391] on button "Save" at bounding box center [594, 396] width 257 height 25
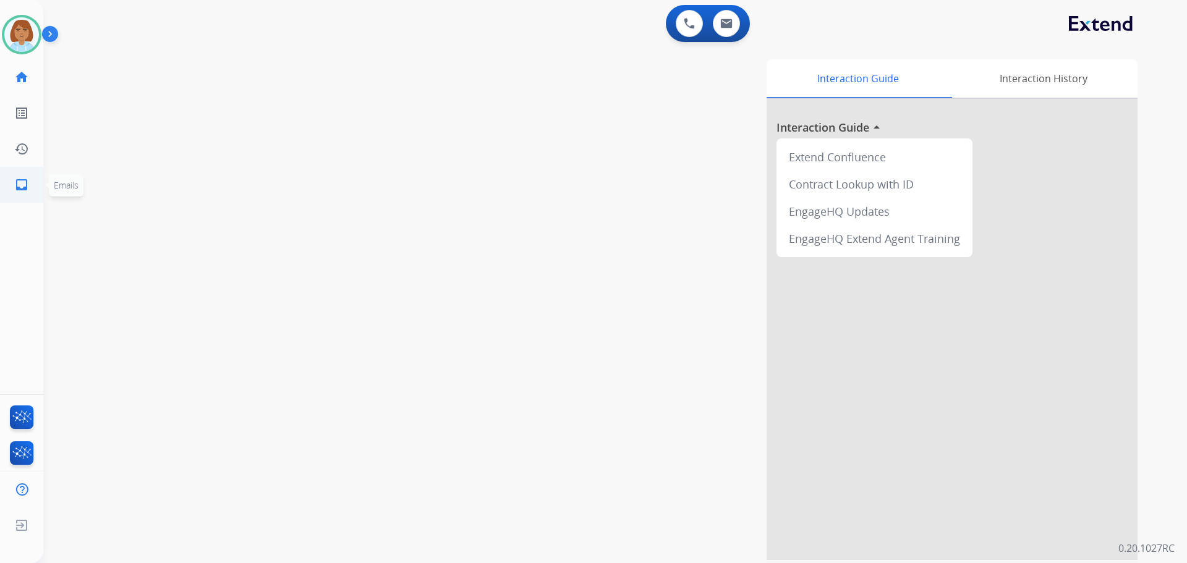
click at [25, 182] on mat-icon "inbox" at bounding box center [21, 184] width 15 height 15
select select "**********"
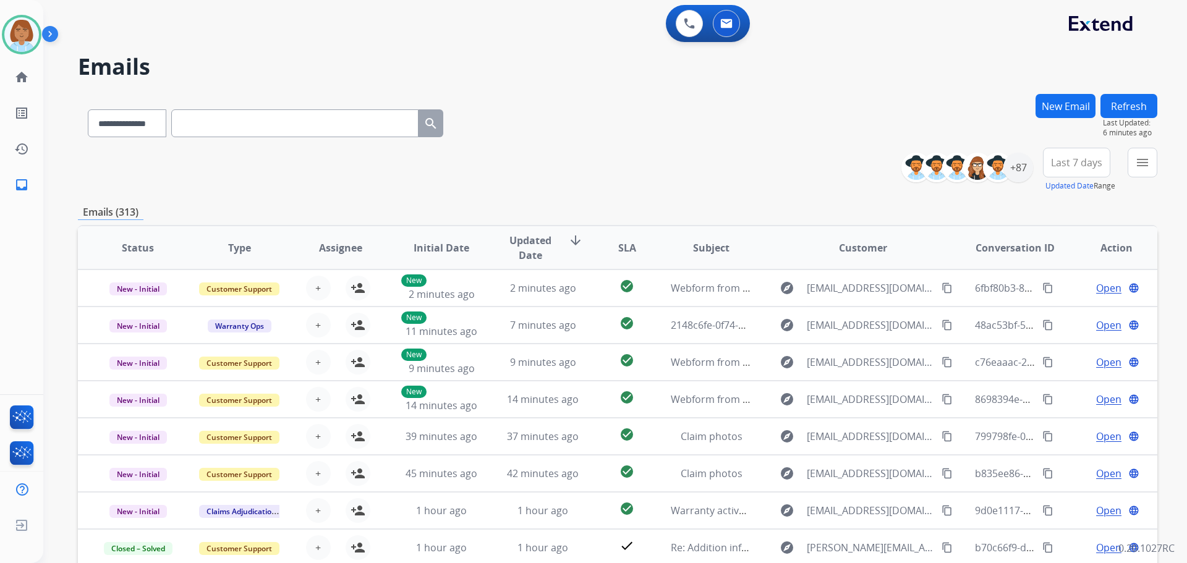
click at [936, 113] on div "**********" at bounding box center [618, 121] width 1080 height 54
drag, startPoint x: 1140, startPoint y: 177, endPoint x: 1127, endPoint y: 186, distance: 16.1
click at [1140, 178] on div "menu Type Claims Adjudication Customer Support Escalation Service Support Shipp…" at bounding box center [1143, 170] width 30 height 45
click at [1142, 174] on button "menu Filters" at bounding box center [1143, 163] width 30 height 30
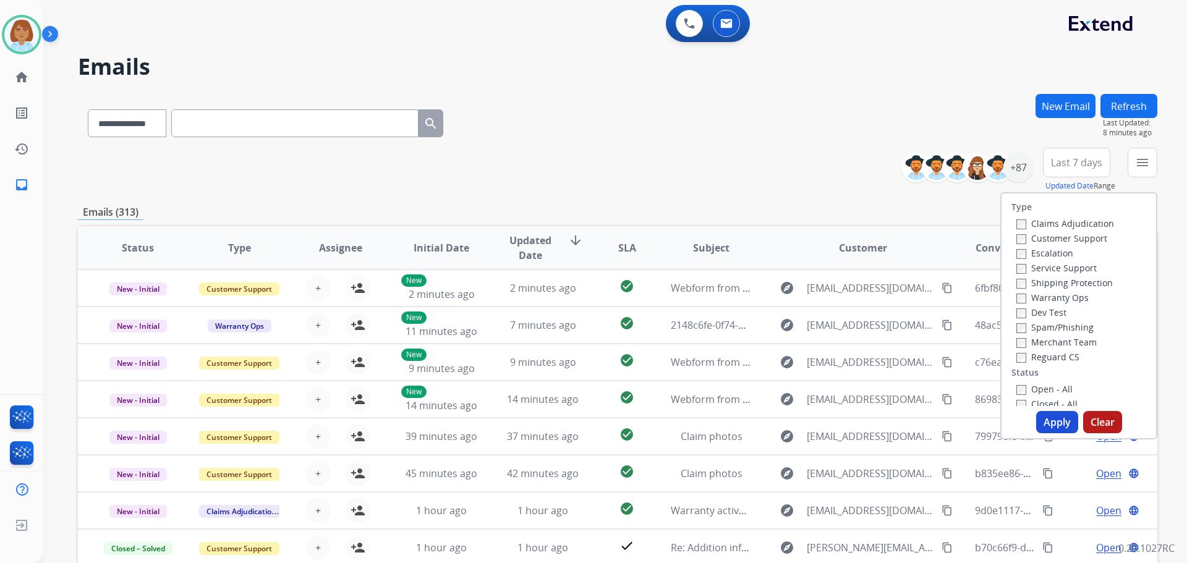
click at [1070, 233] on label "Customer Support" at bounding box center [1062, 239] width 91 height 12
click at [1051, 287] on label "Shipping Protection" at bounding box center [1065, 283] width 96 height 12
click at [1060, 412] on button "Apply" at bounding box center [1057, 422] width 42 height 22
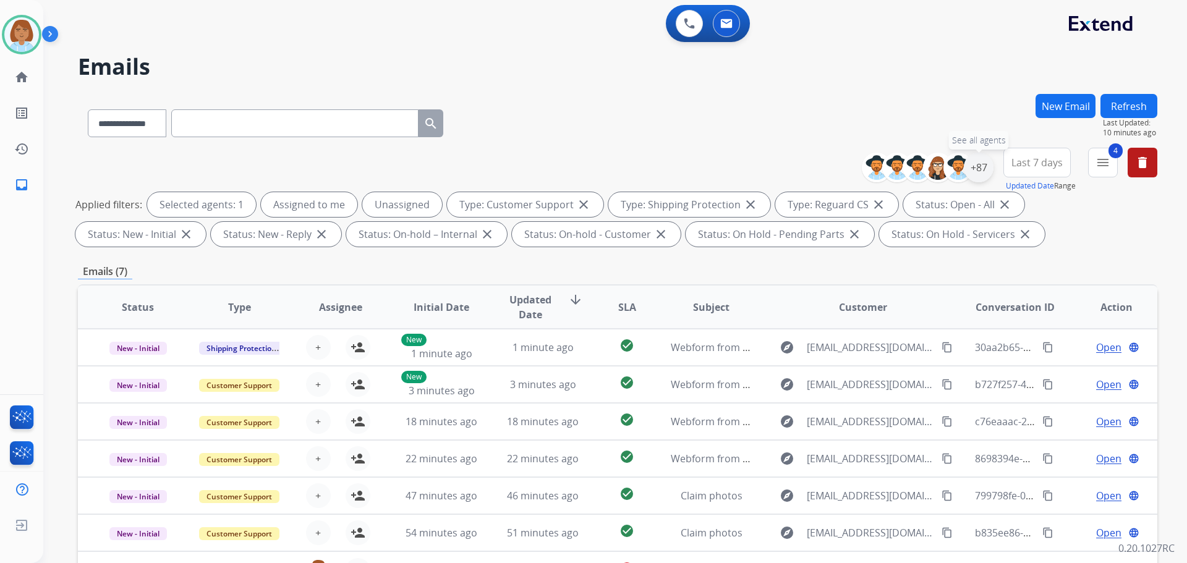
click at [979, 164] on div "+87" at bounding box center [979, 168] width 30 height 30
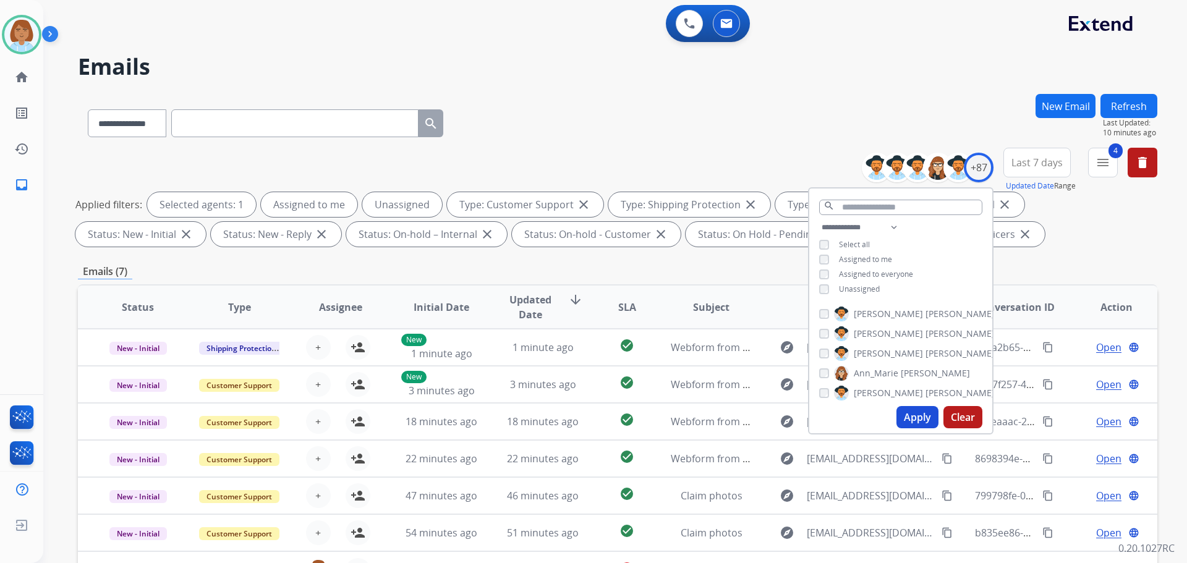
click at [831, 284] on div "Unassigned" at bounding box center [849, 289] width 61 height 10
click at [923, 420] on button "Apply" at bounding box center [918, 417] width 42 height 22
